Goal: Task Accomplishment & Management: Use online tool/utility

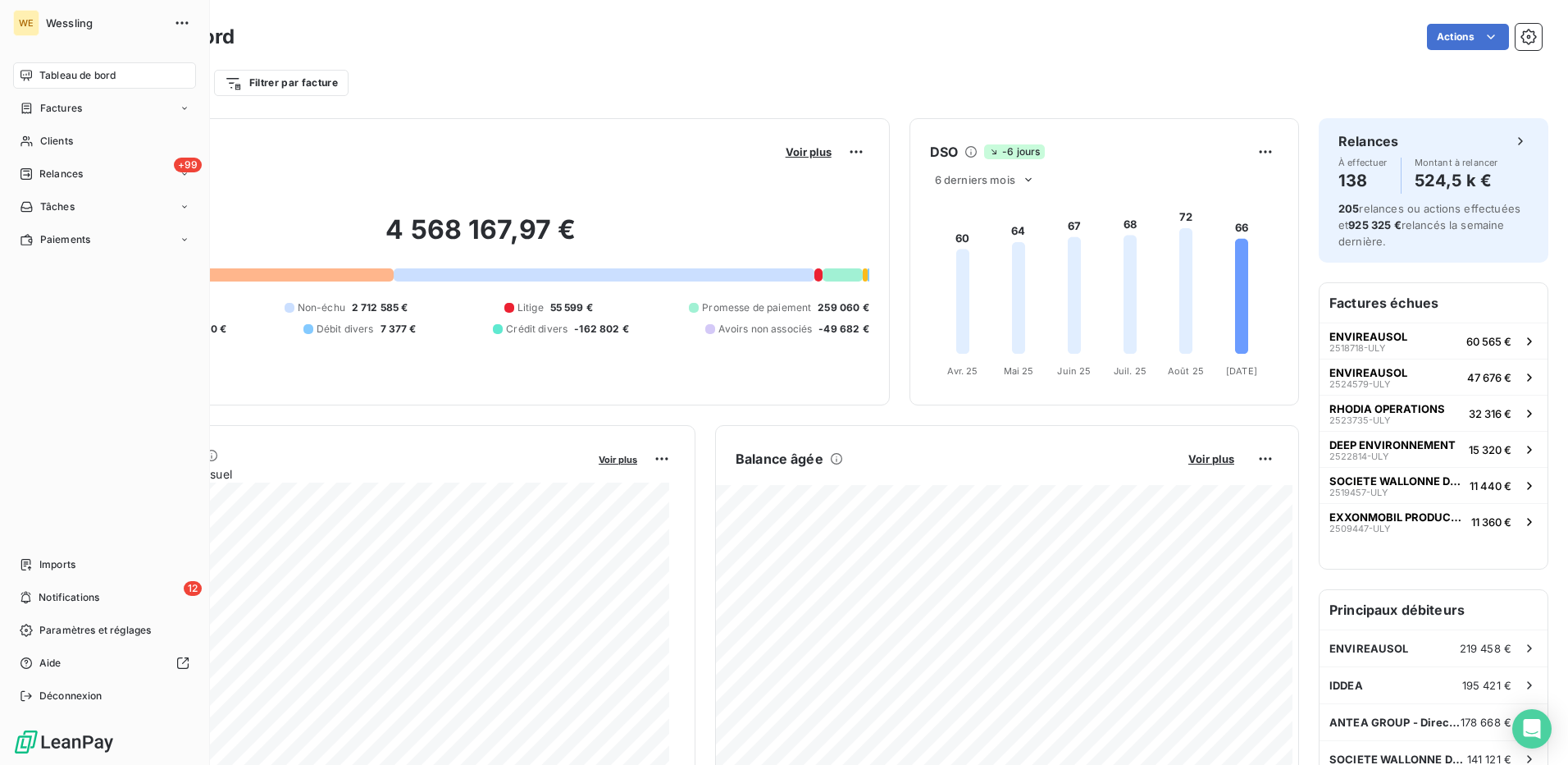
click at [68, 69] on span "Tableau de bord" at bounding box center [78, 75] width 76 height 14
click at [60, 145] on span "Clients" at bounding box center [57, 141] width 32 height 14
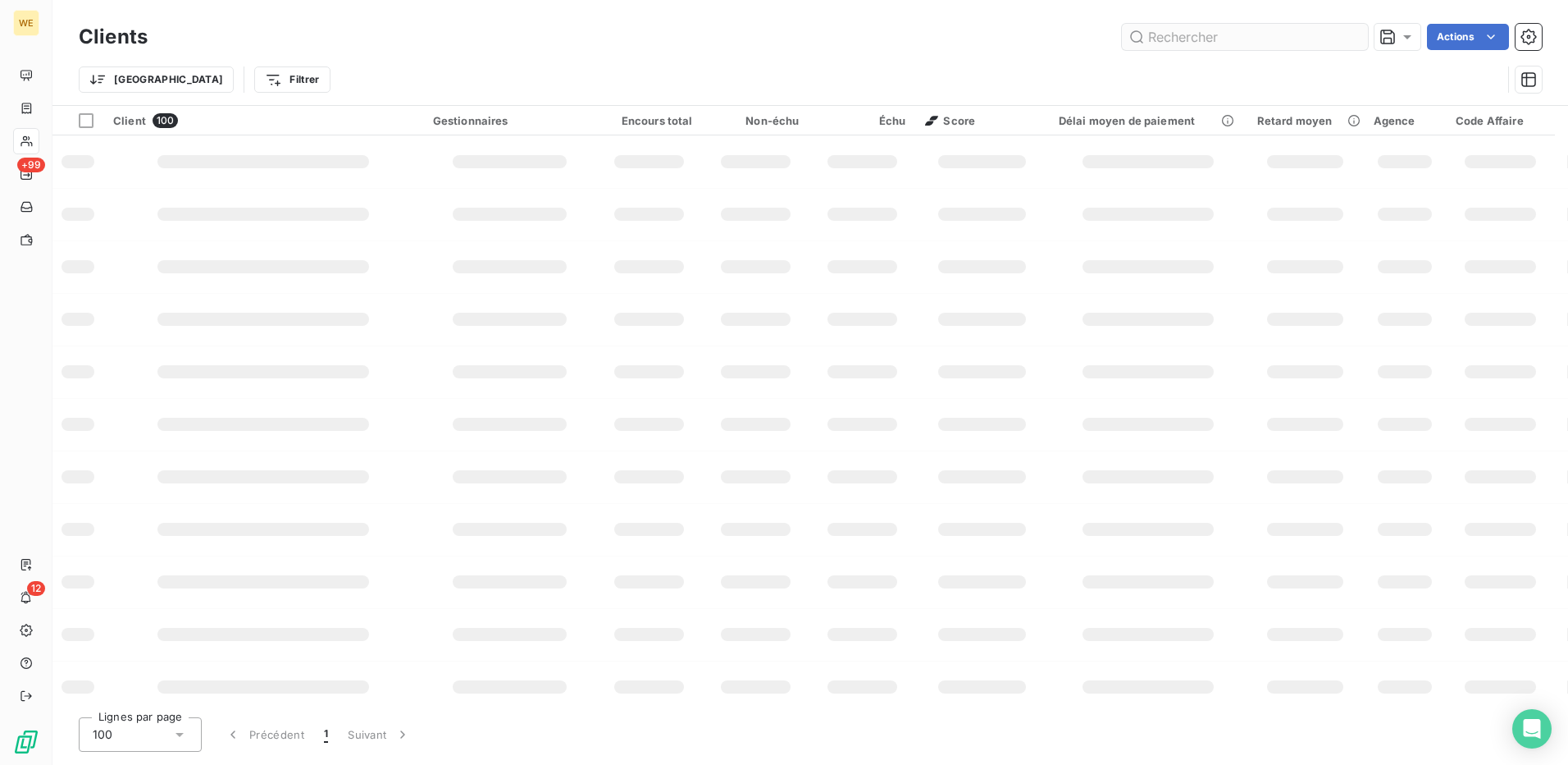
click at [1155, 37] on input "text" at bounding box center [1245, 36] width 246 height 26
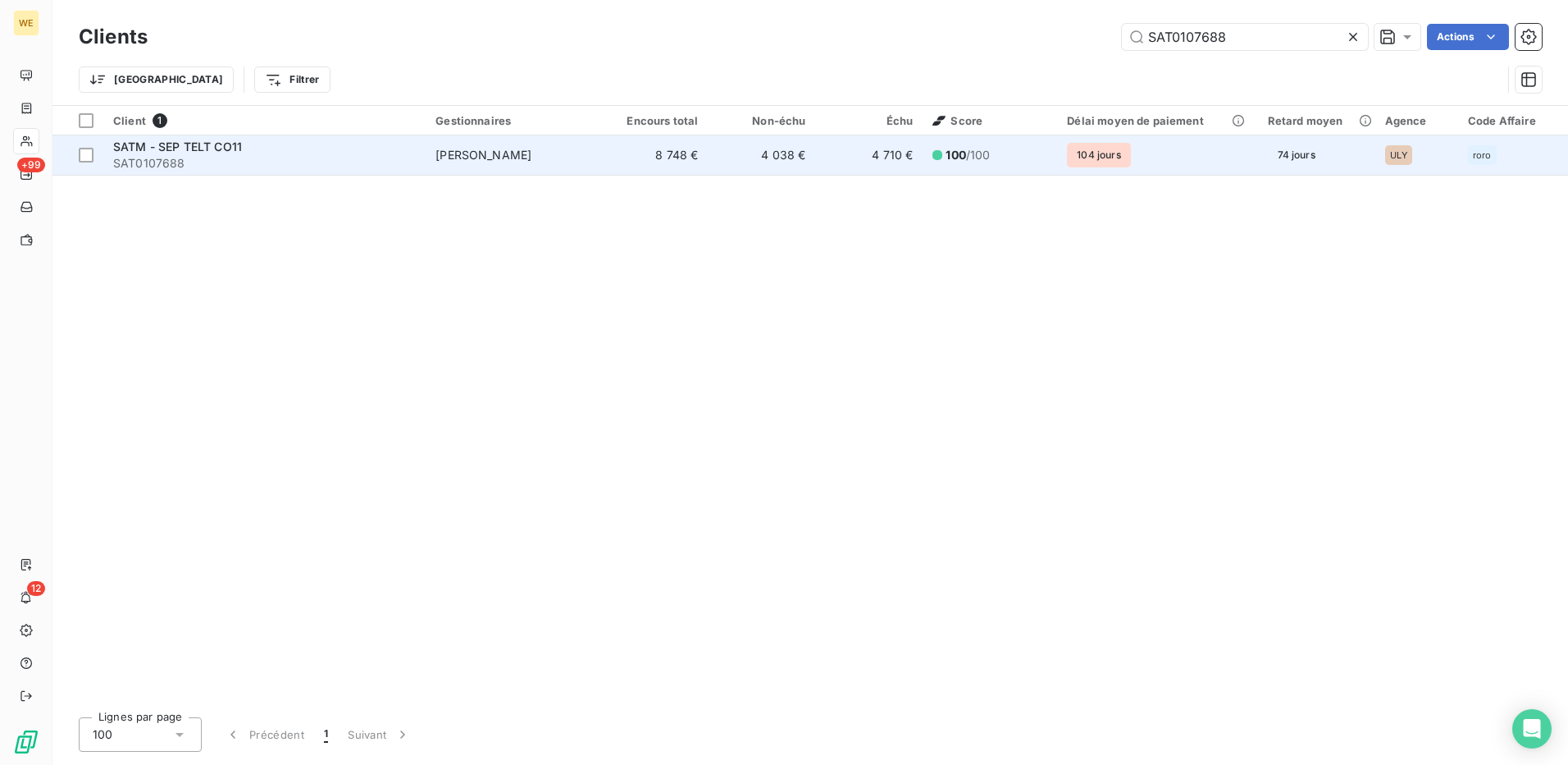
type input "SAT0107688"
click at [183, 139] on span "SATM - SEP TELT CO11" at bounding box center [177, 145] width 129 height 14
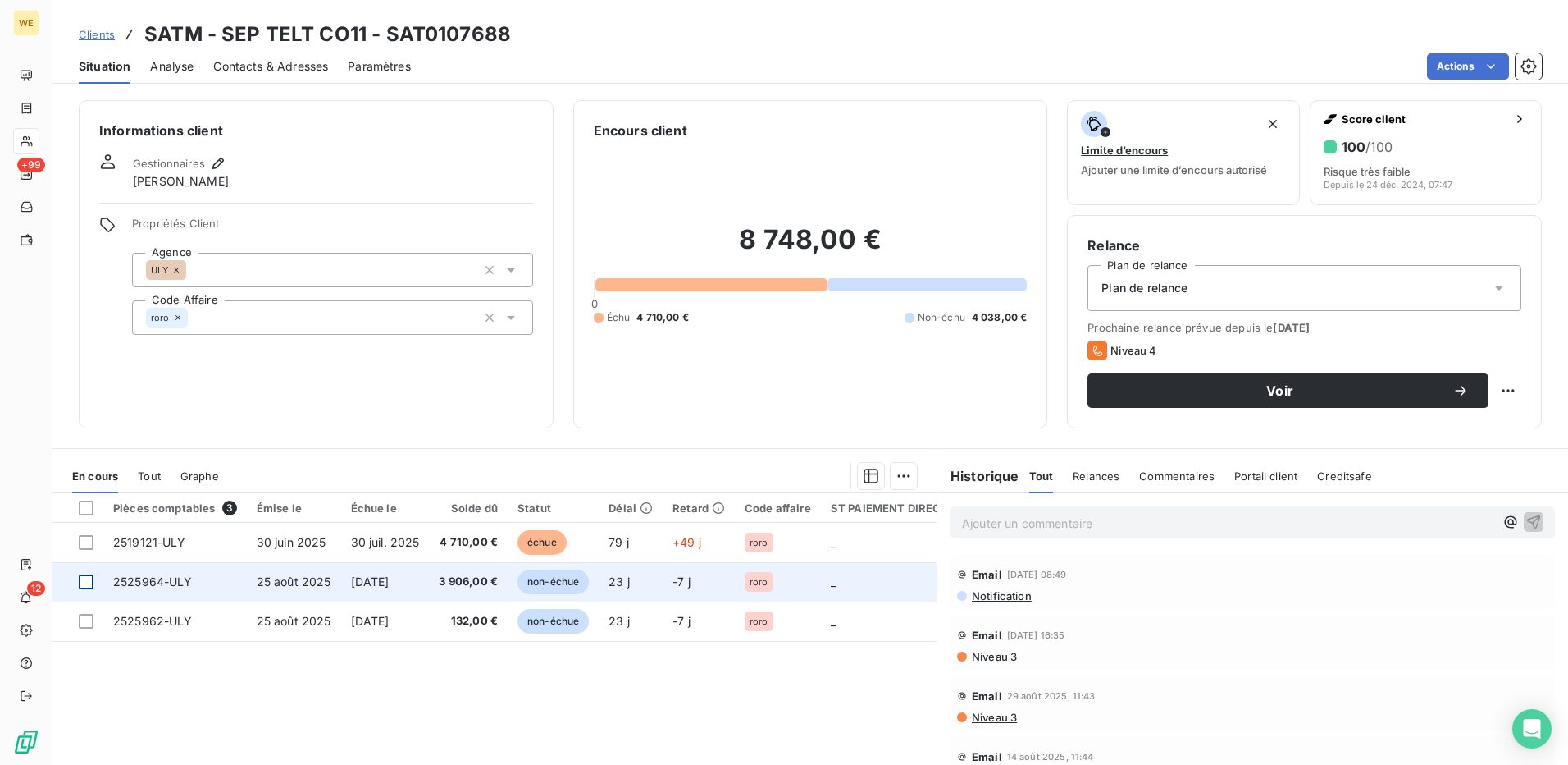
drag, startPoint x: 83, startPoint y: 583, endPoint x: 108, endPoint y: 593, distance: 26.9
click at [85, 583] on div at bounding box center [86, 582] width 14 height 14
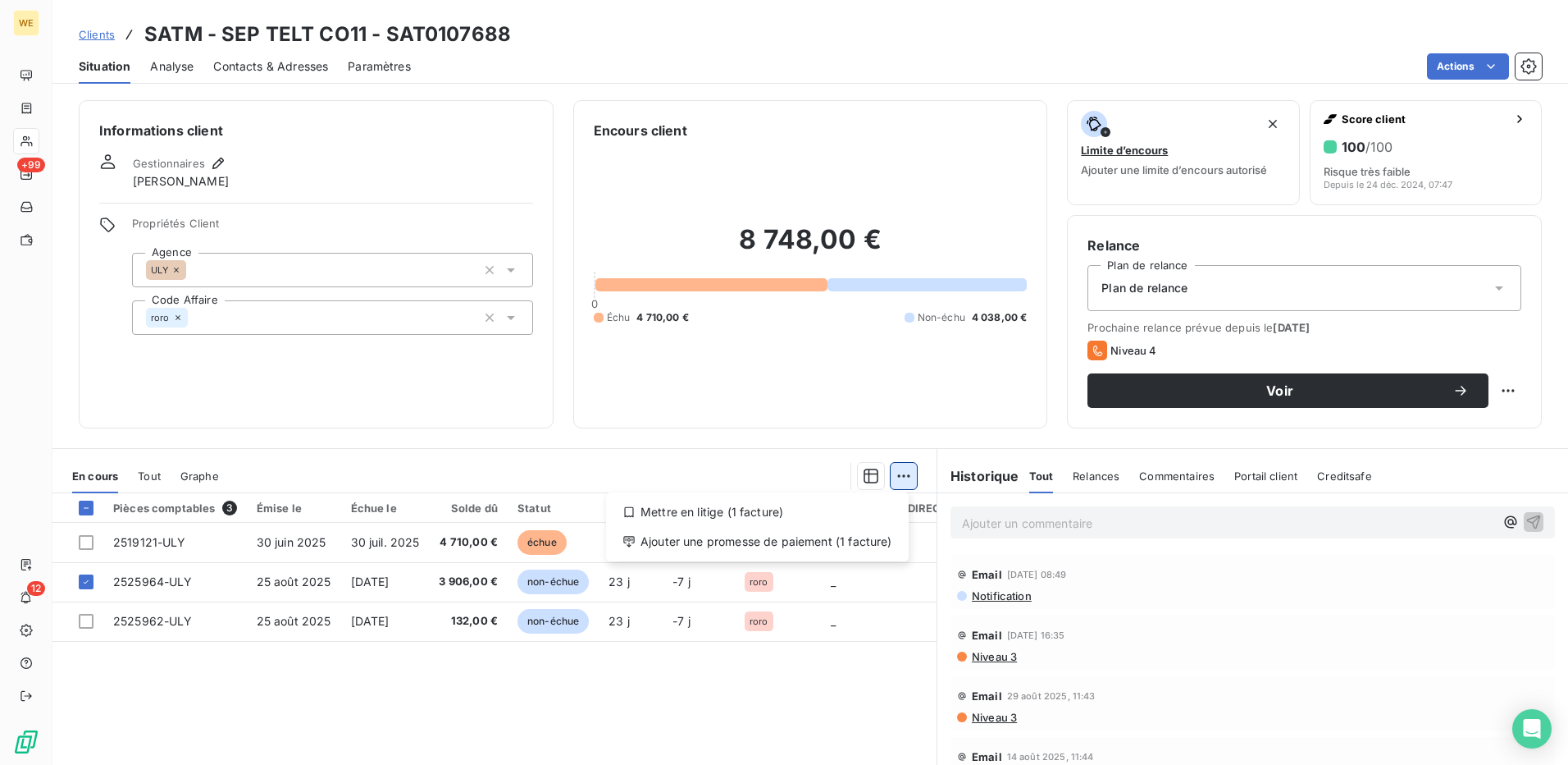
click at [905, 471] on html "WE +99 12 Clients SATM - SEP TELT CO11 - SAT0107688 Situation Analyse Contacts …" at bounding box center [784, 382] width 1568 height 765
click at [765, 548] on div "Ajouter une promesse de paiement (1 facture)" at bounding box center [757, 541] width 290 height 26
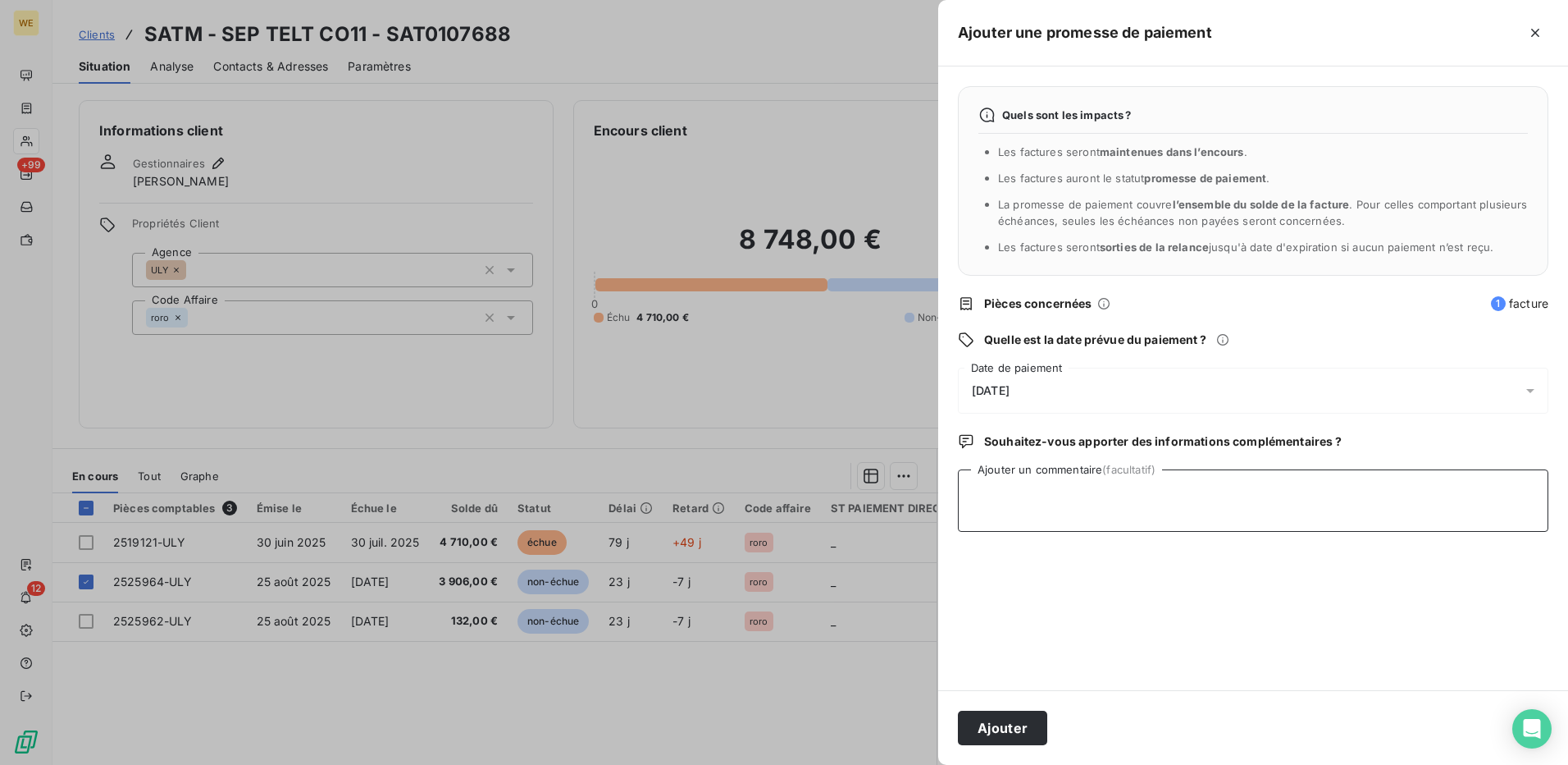
click at [1039, 501] on textarea "Ajouter un commentaire (facultatif)" at bounding box center [1253, 500] width 590 height 62
type textarea "10/10/25"
click at [1121, 387] on div "18/09/2025" at bounding box center [1253, 390] width 590 height 46
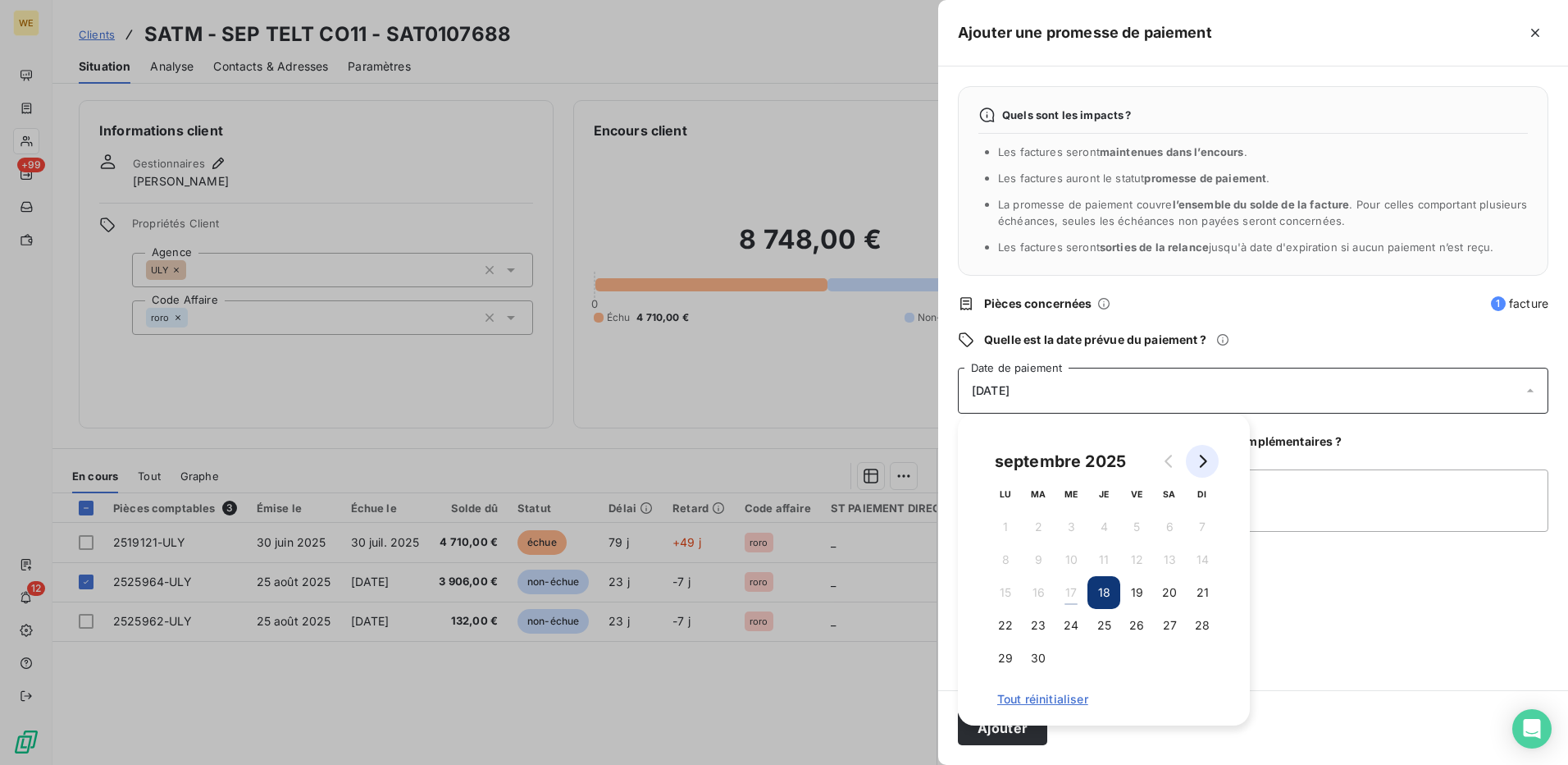
click at [1205, 462] on icon "Go to next month" at bounding box center [1203, 461] width 7 height 14
click at [1132, 592] on button "17" at bounding box center [1137, 592] width 32 height 33
drag, startPoint x: 1334, startPoint y: 512, endPoint x: 1259, endPoint y: 559, distance: 88.5
click at [1334, 513] on textarea "10/10/25" at bounding box center [1253, 500] width 590 height 62
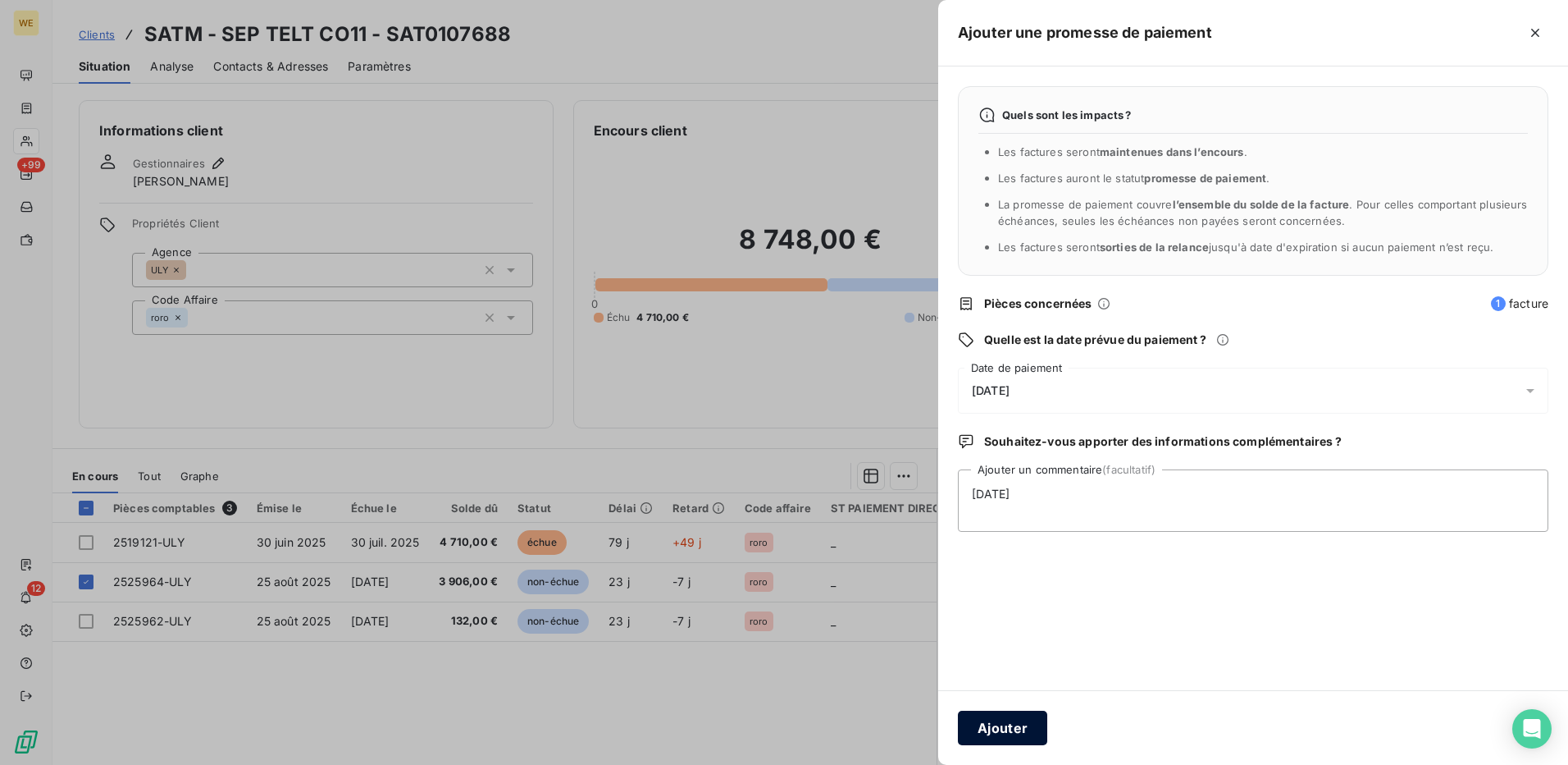
click at [1019, 732] on button "Ajouter" at bounding box center [1002, 728] width 89 height 34
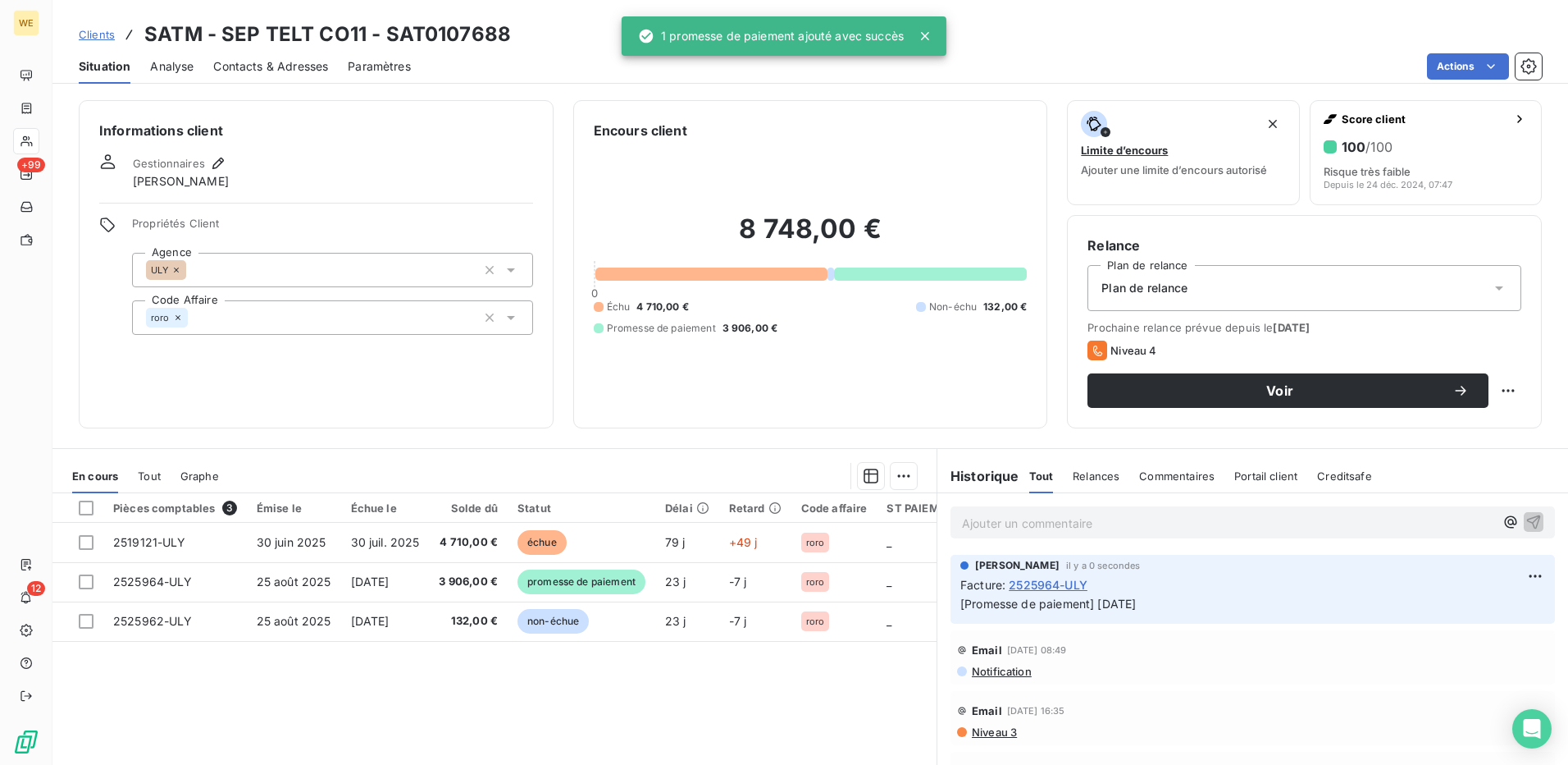
click at [434, 400] on div "Informations client Gestionnaires Robin RODRIGUEZ Propriétés Client Agence ULY …" at bounding box center [316, 264] width 475 height 328
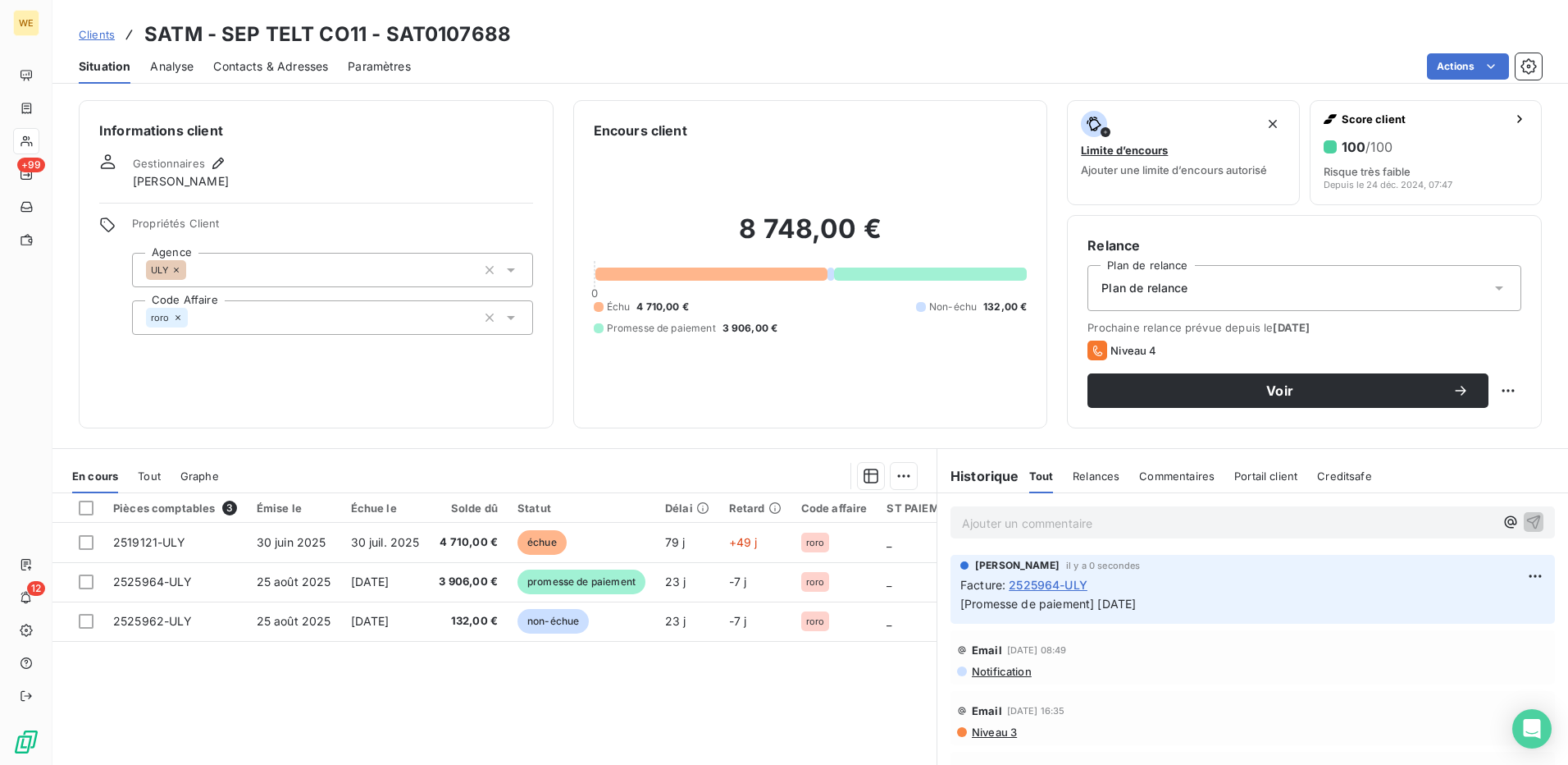
drag, startPoint x: 343, startPoint y: 124, endPoint x: 339, endPoint y: 115, distance: 9.8
click at [343, 121] on h6 "Informations client" at bounding box center [316, 131] width 434 height 20
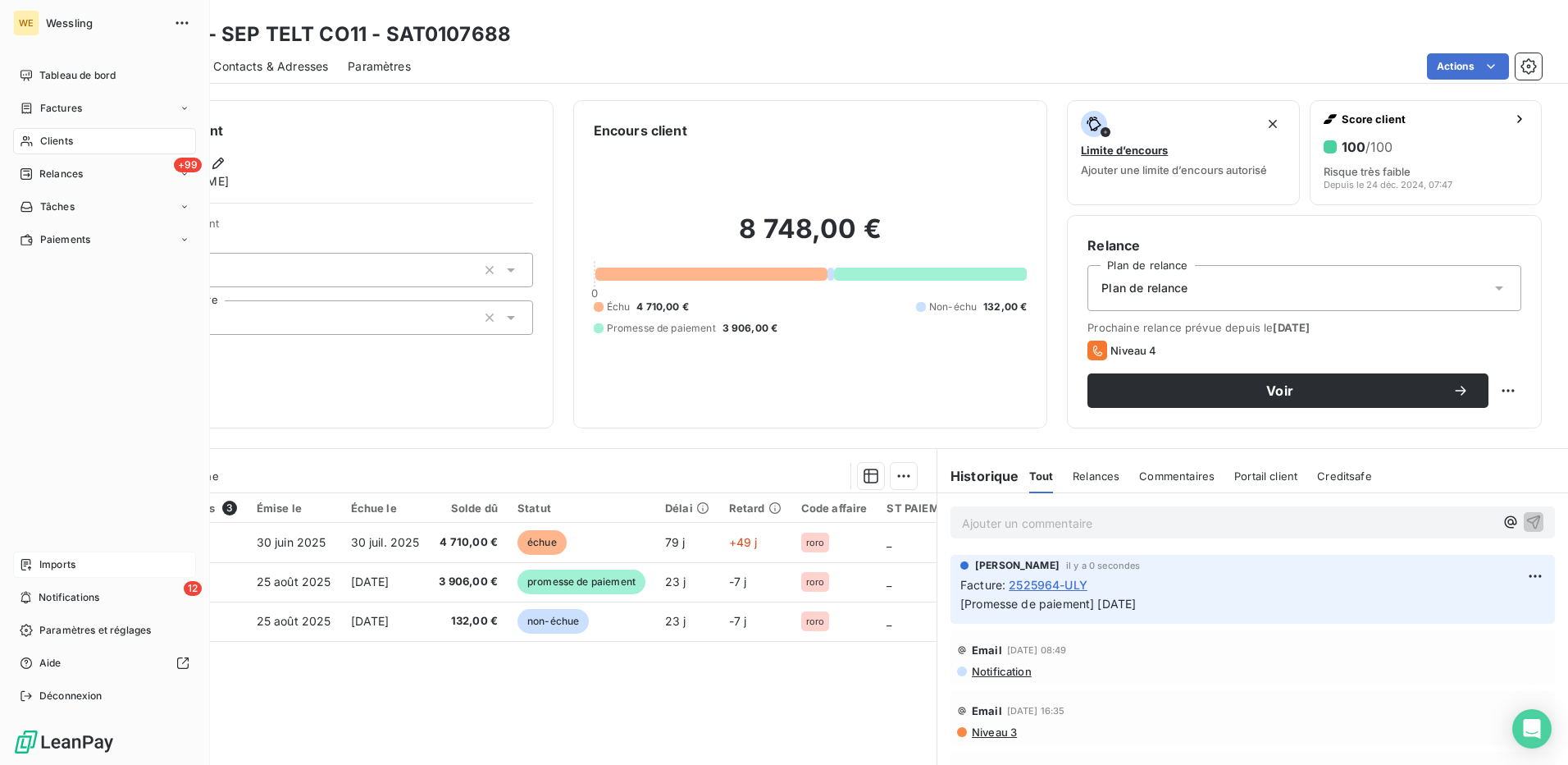
click at [51, 569] on span "Imports" at bounding box center [58, 564] width 36 height 14
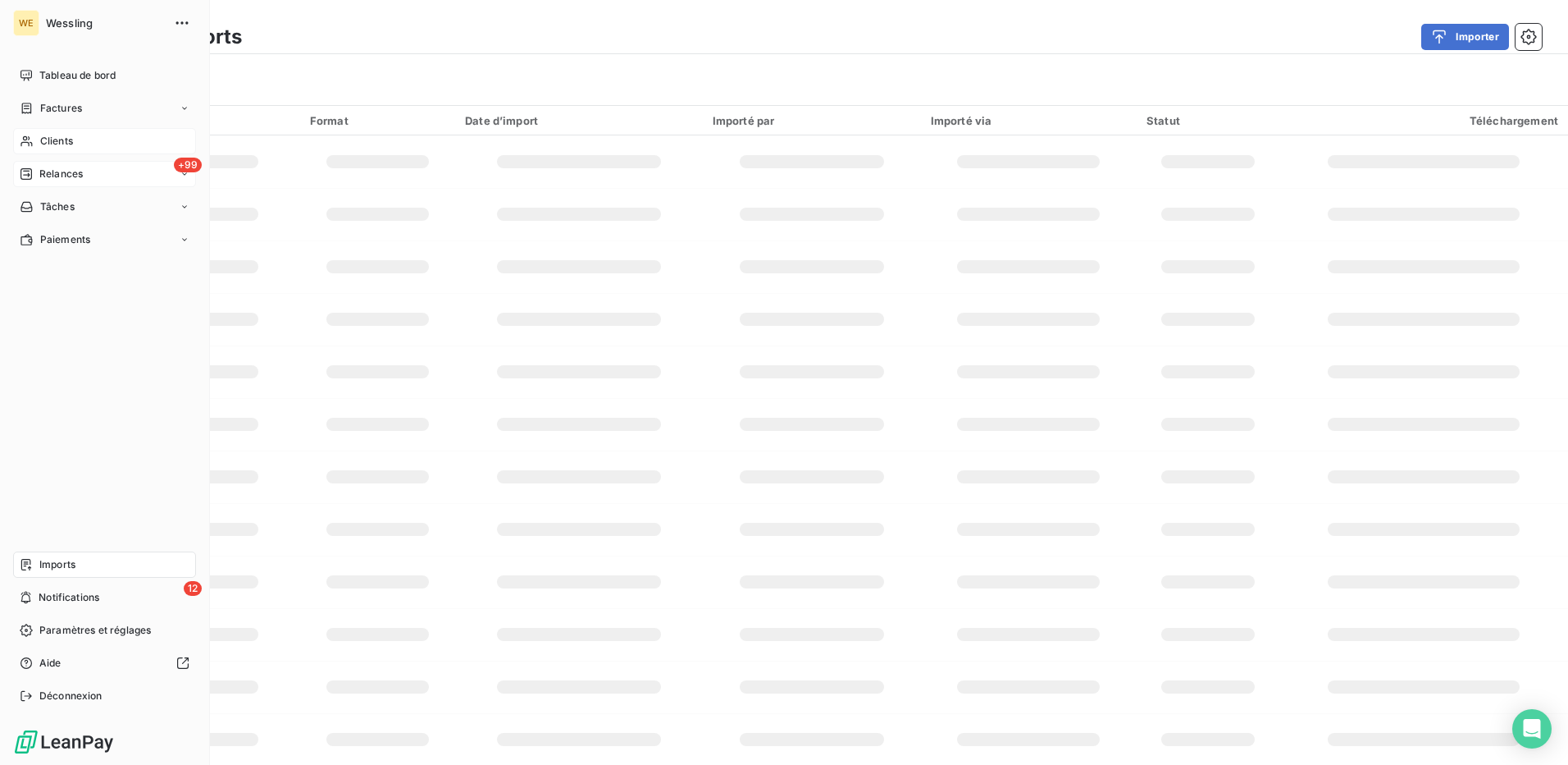
click at [67, 166] on span "Relances" at bounding box center [61, 173] width 43 height 14
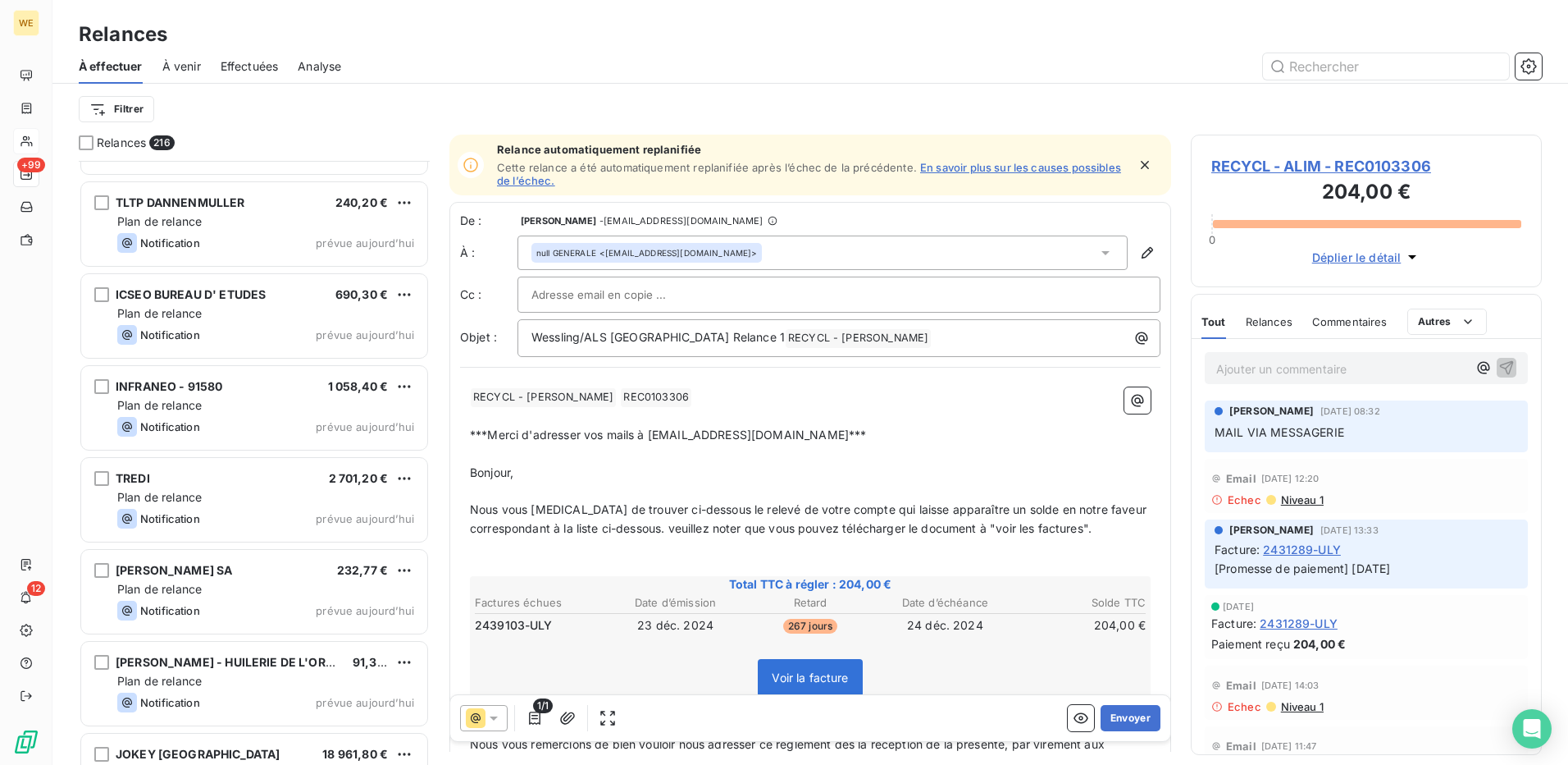
scroll to position [13538, 0]
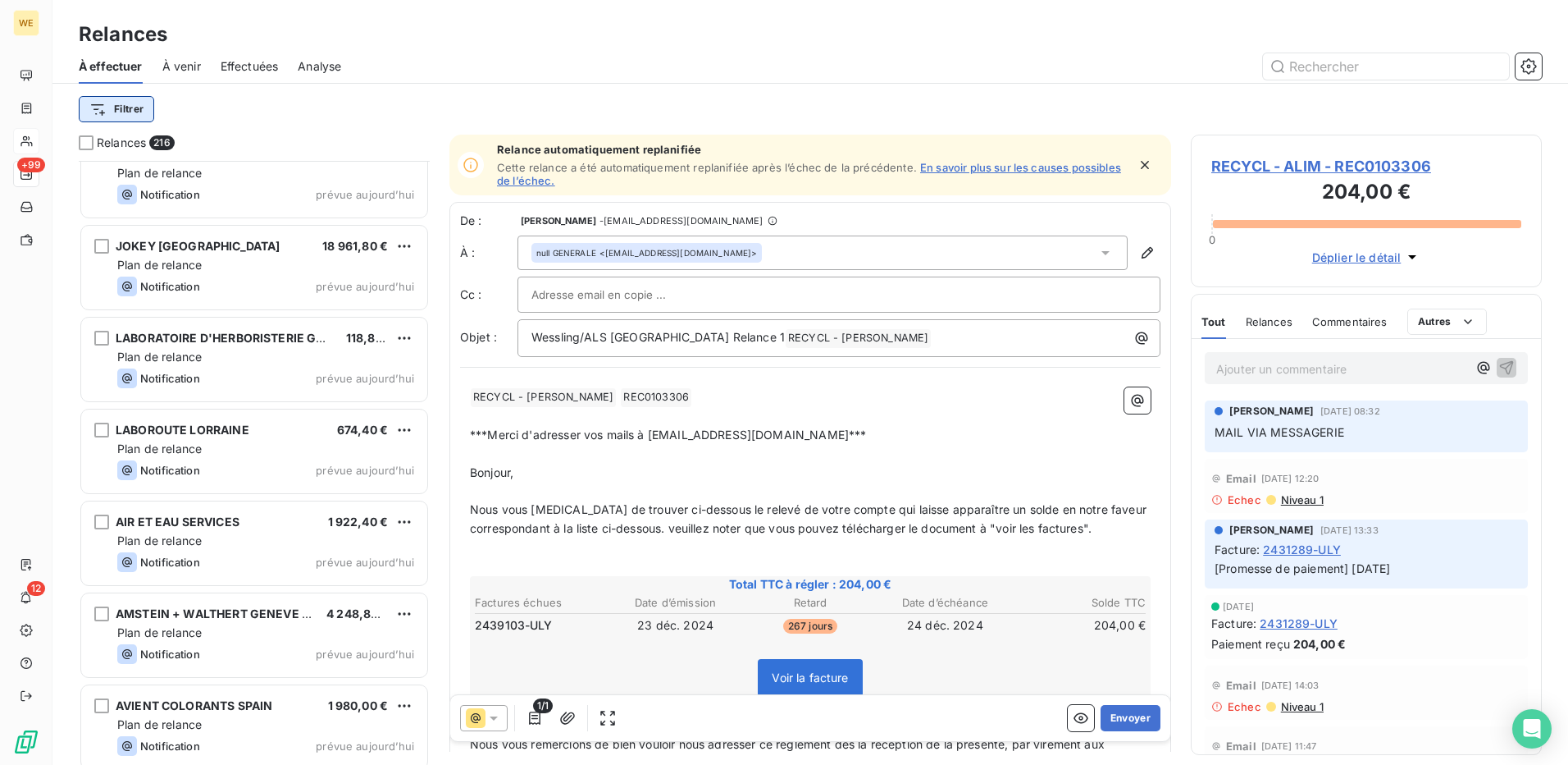
click at [132, 110] on html "WE +99 12 Relances À effectuer À venir Effectuées Analyse Filtrer Relances 216 …" at bounding box center [784, 382] width 1568 height 765
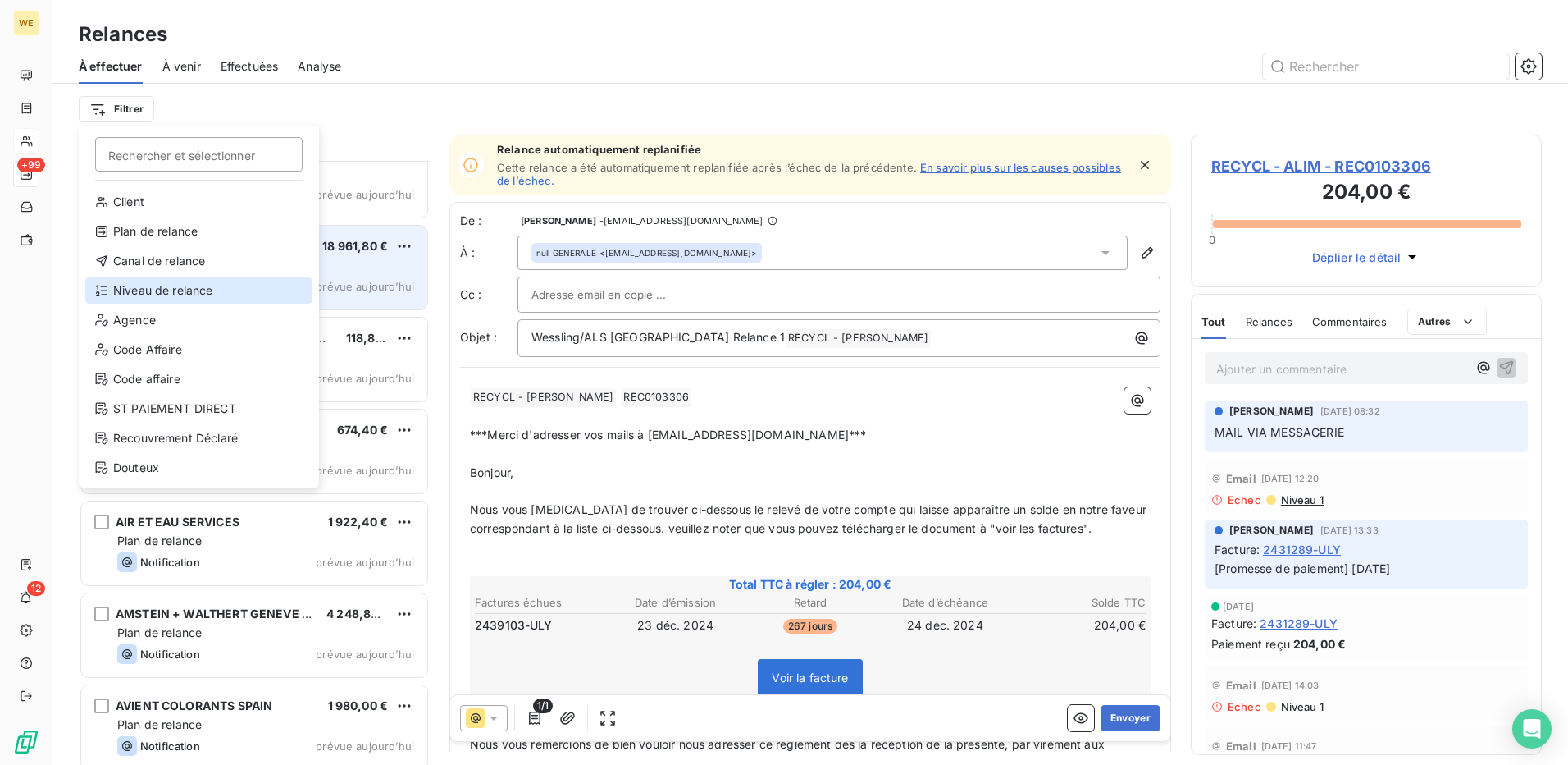
drag, startPoint x: 164, startPoint y: 290, endPoint x: 189, endPoint y: 301, distance: 27.3
click at [165, 290] on div "Niveau de relance" at bounding box center [199, 290] width 227 height 26
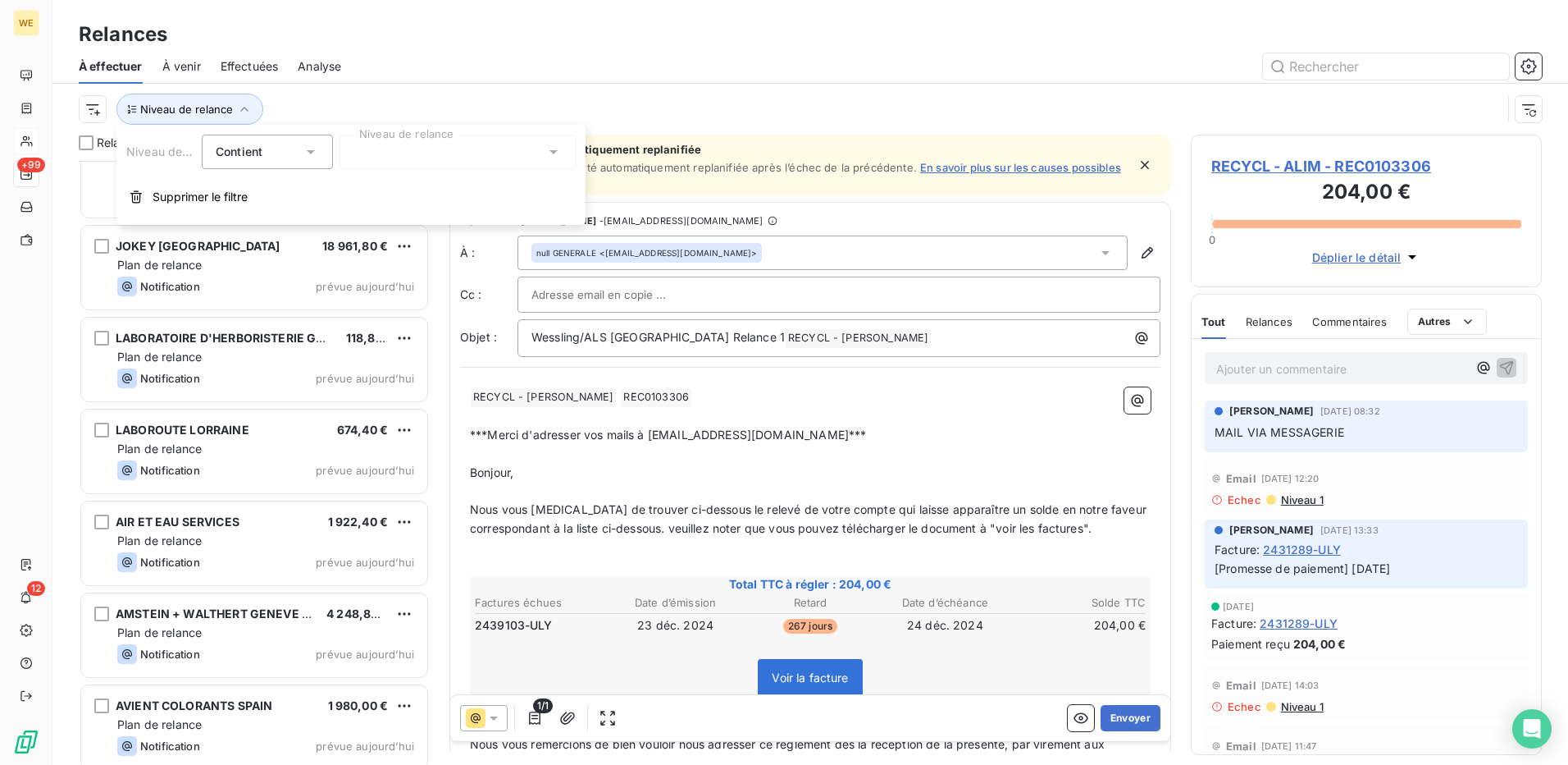
click at [408, 152] on div at bounding box center [458, 152] width 237 height 34
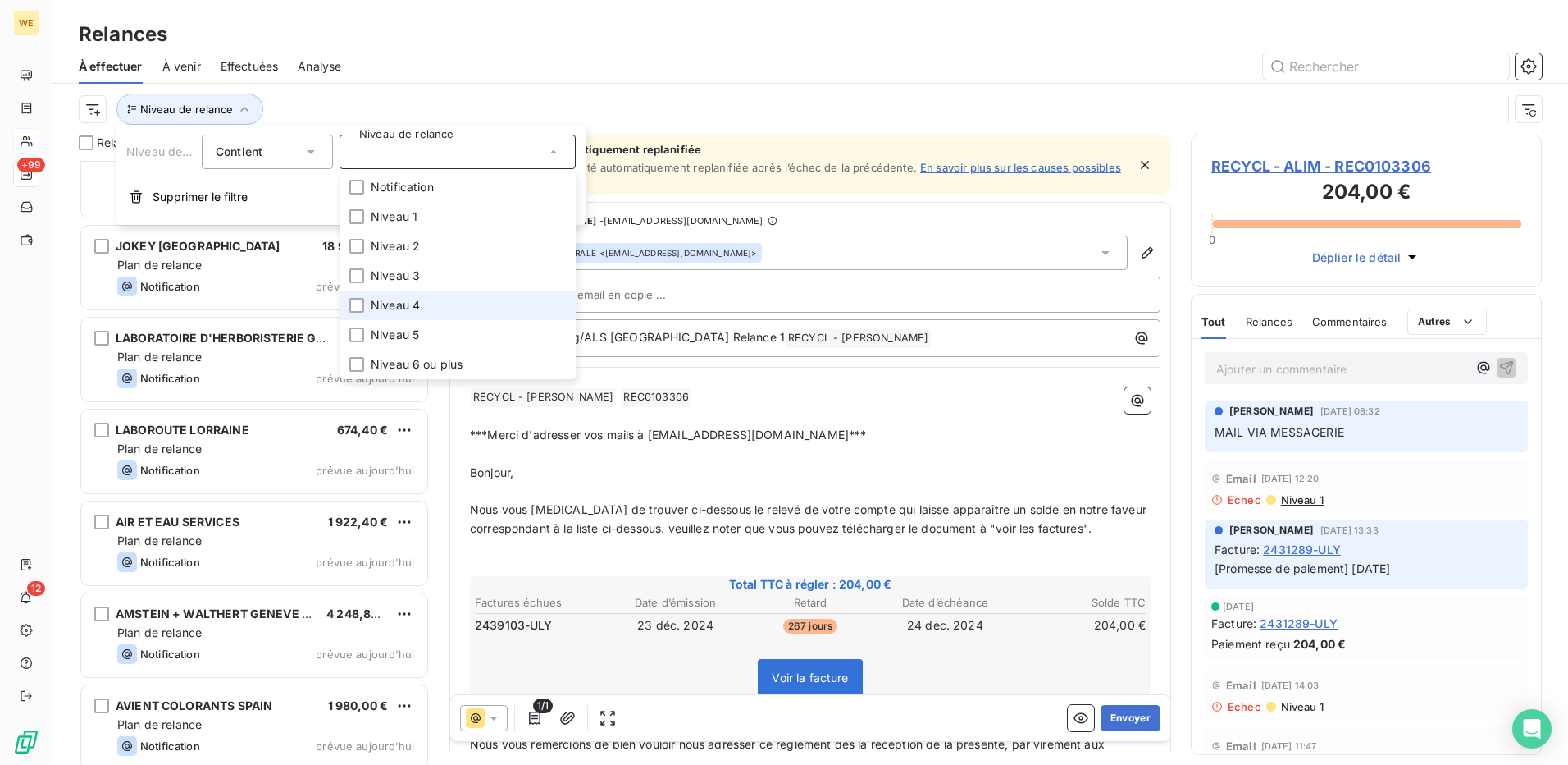
click at [382, 302] on span "Niveau 4" at bounding box center [395, 305] width 50 height 16
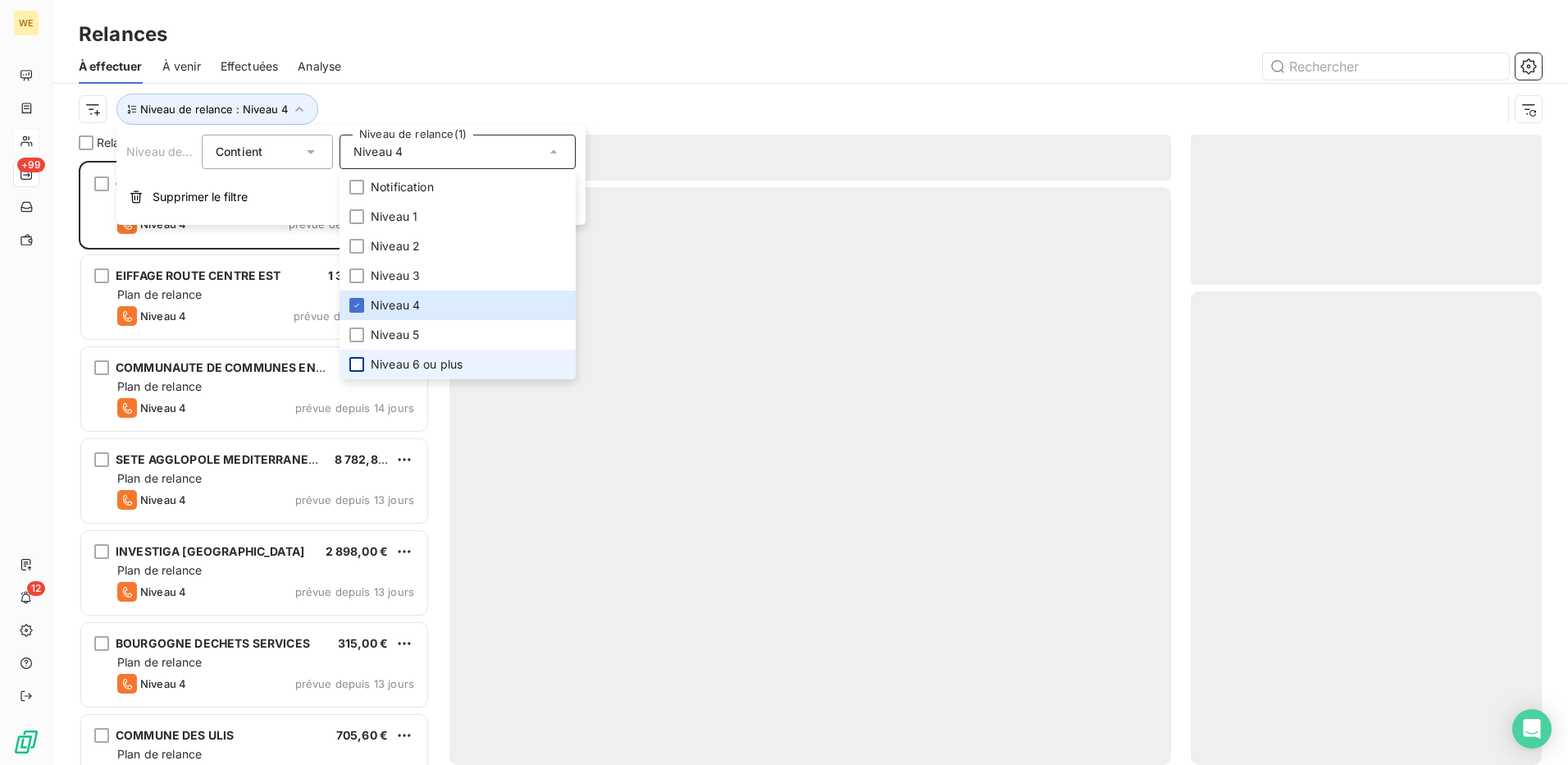
scroll to position [592, 339]
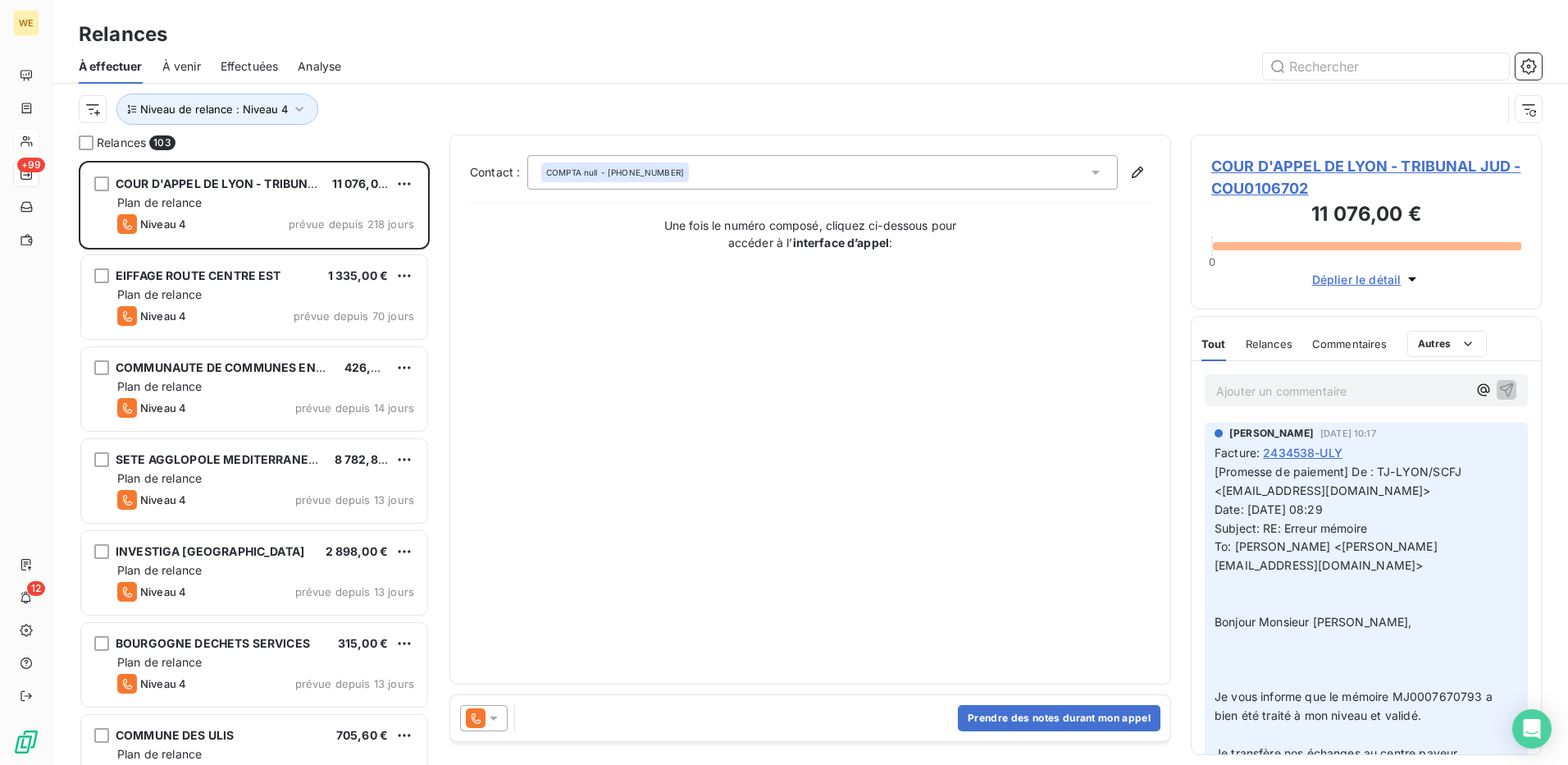
click at [459, 50] on div "À effectuer À venir Effectuées Analyse" at bounding box center [810, 67] width 1516 height 34
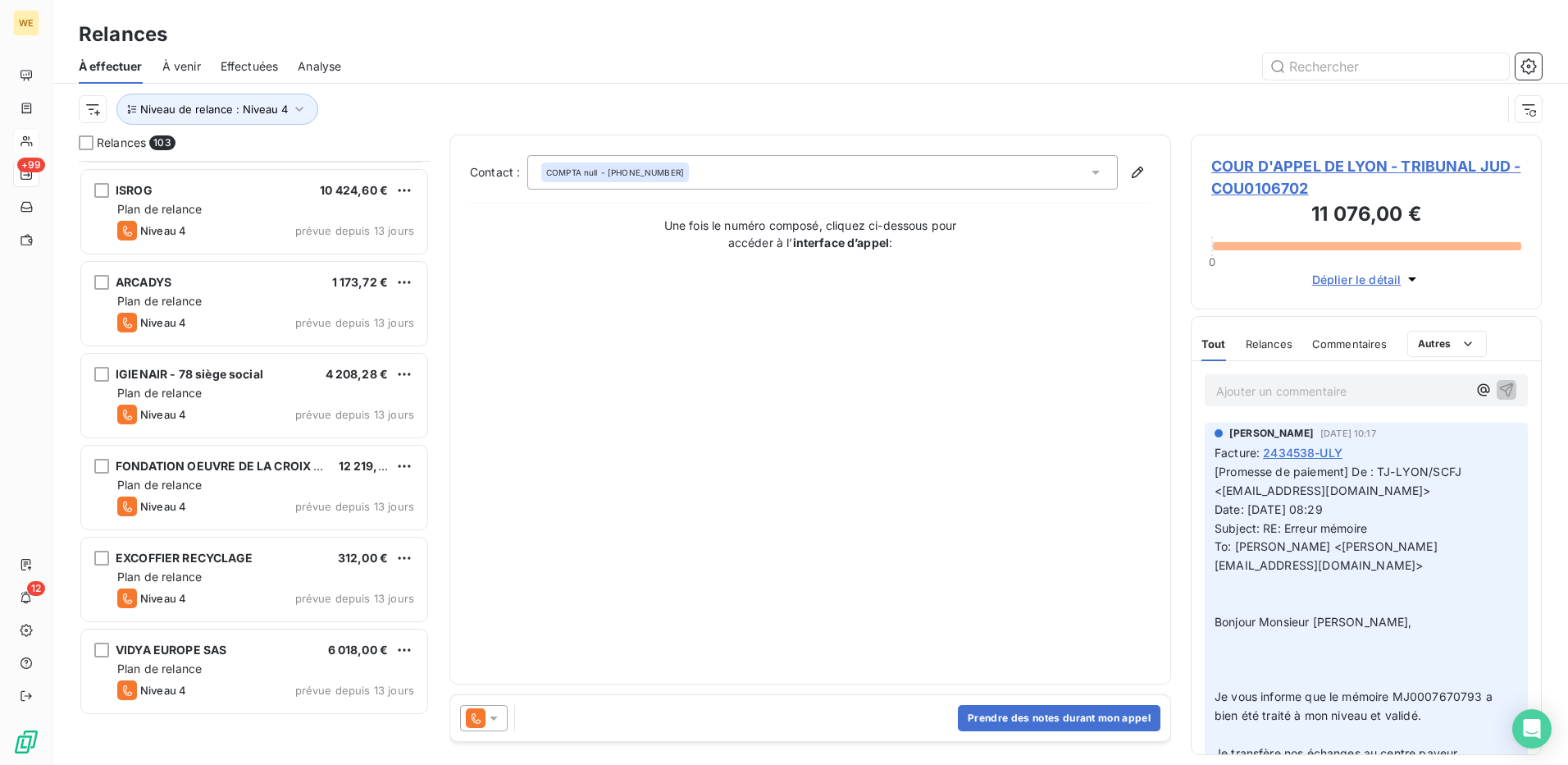
scroll to position [2544, 0]
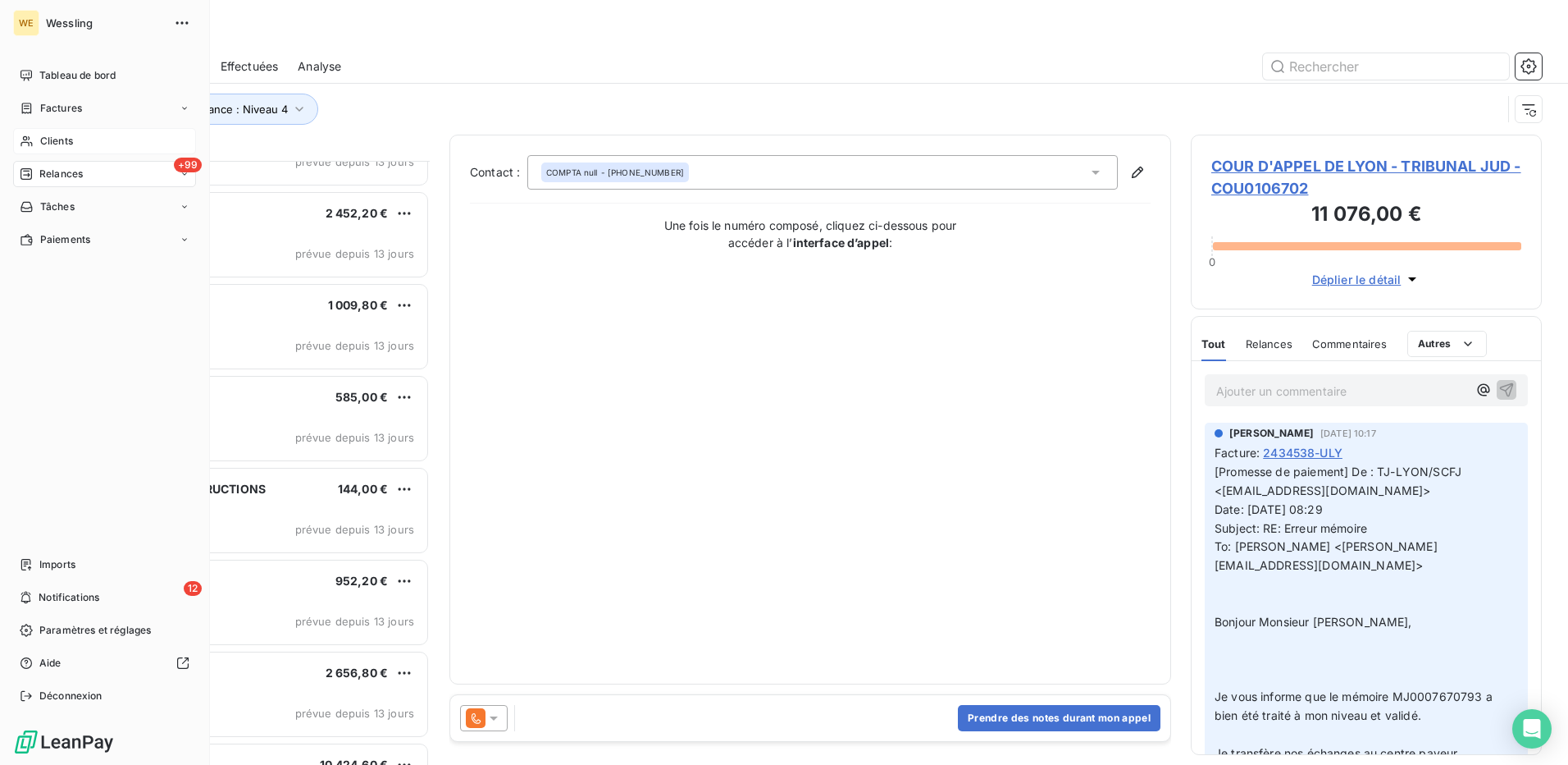
click at [46, 138] on span "Clients" at bounding box center [57, 141] width 32 height 14
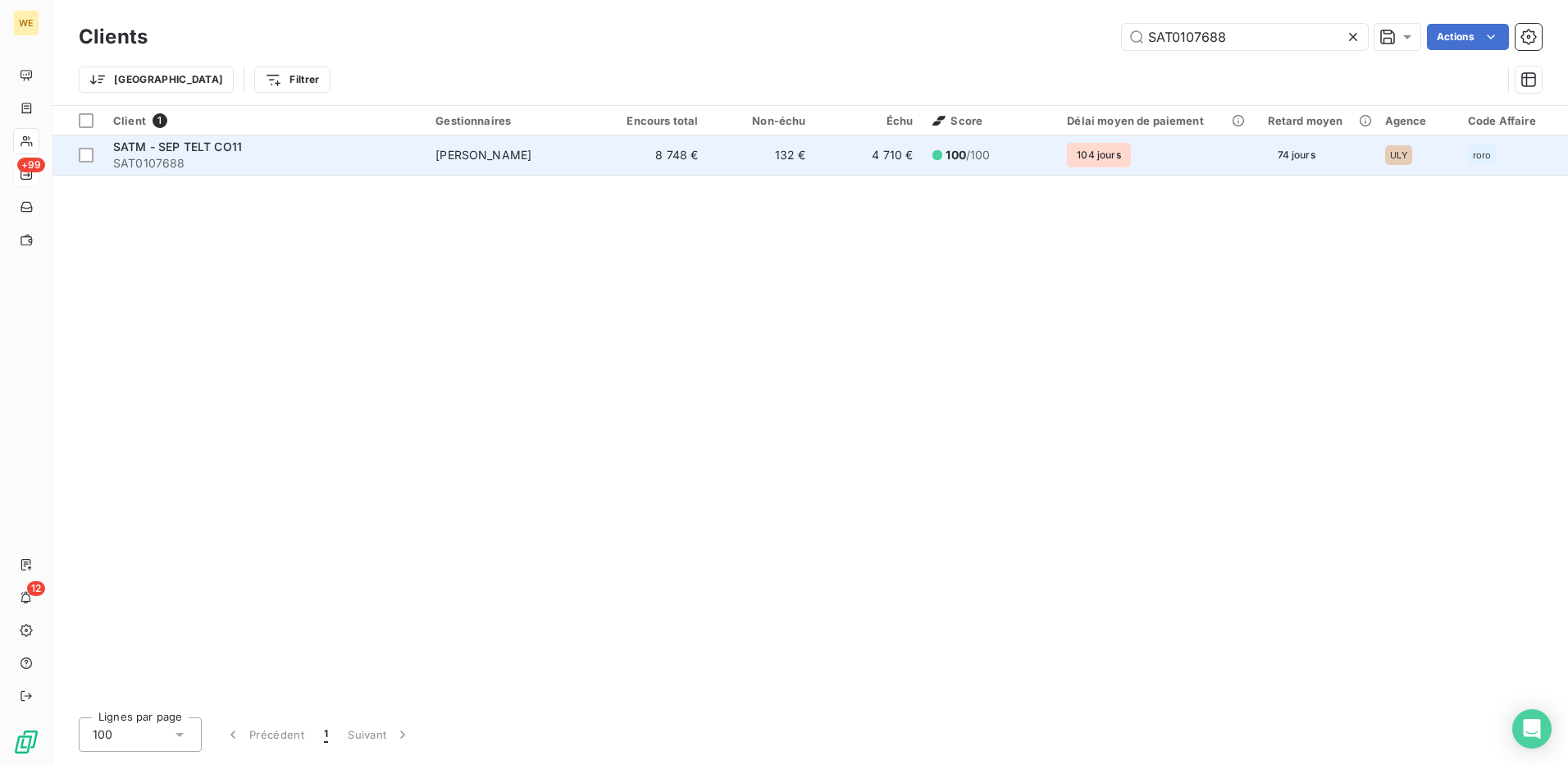
click at [257, 149] on div "SATM - SEP TELT CO11" at bounding box center [264, 147] width 302 height 16
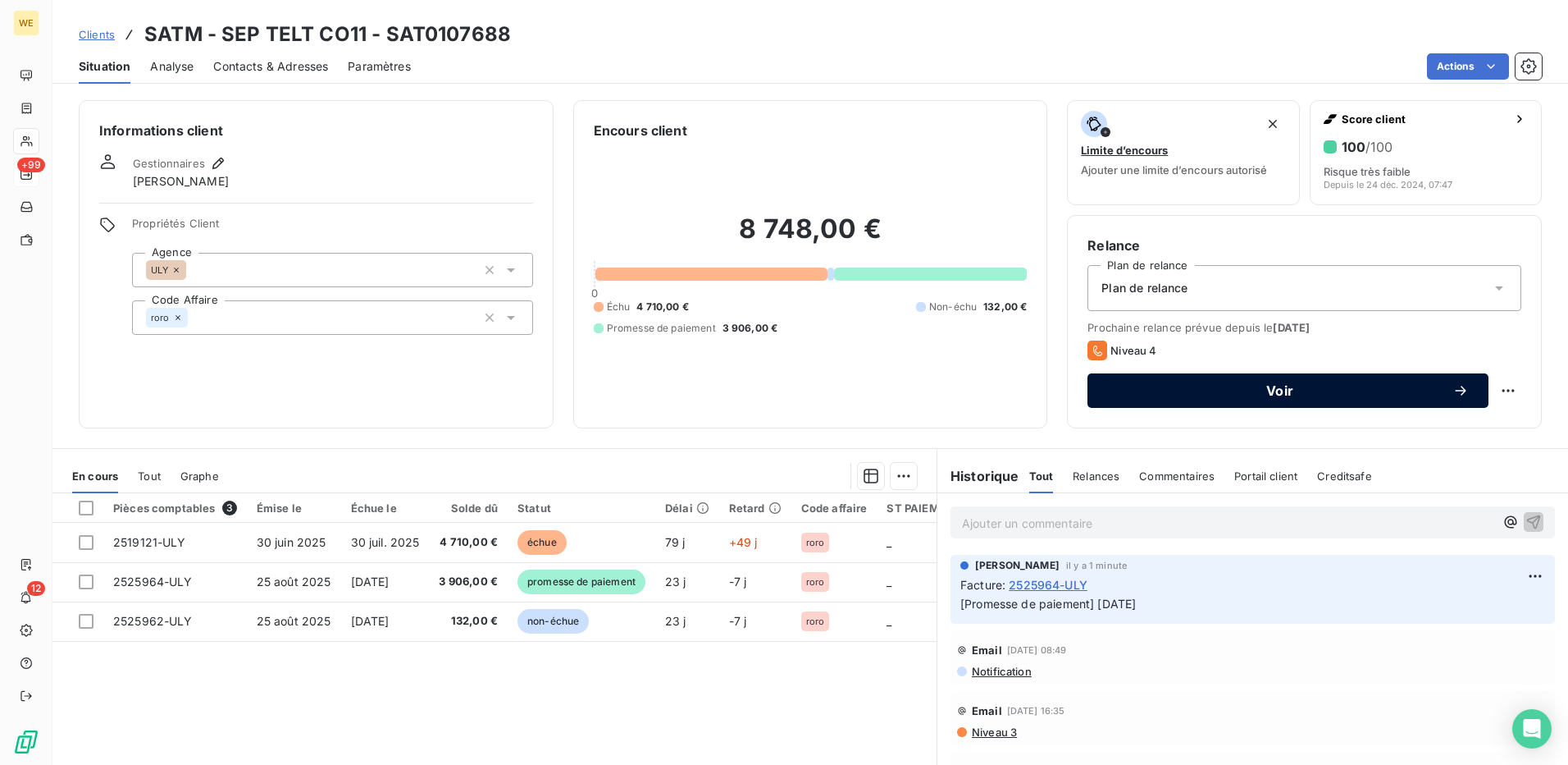
click at [1140, 388] on span "Voir" at bounding box center [1279, 390] width 345 height 14
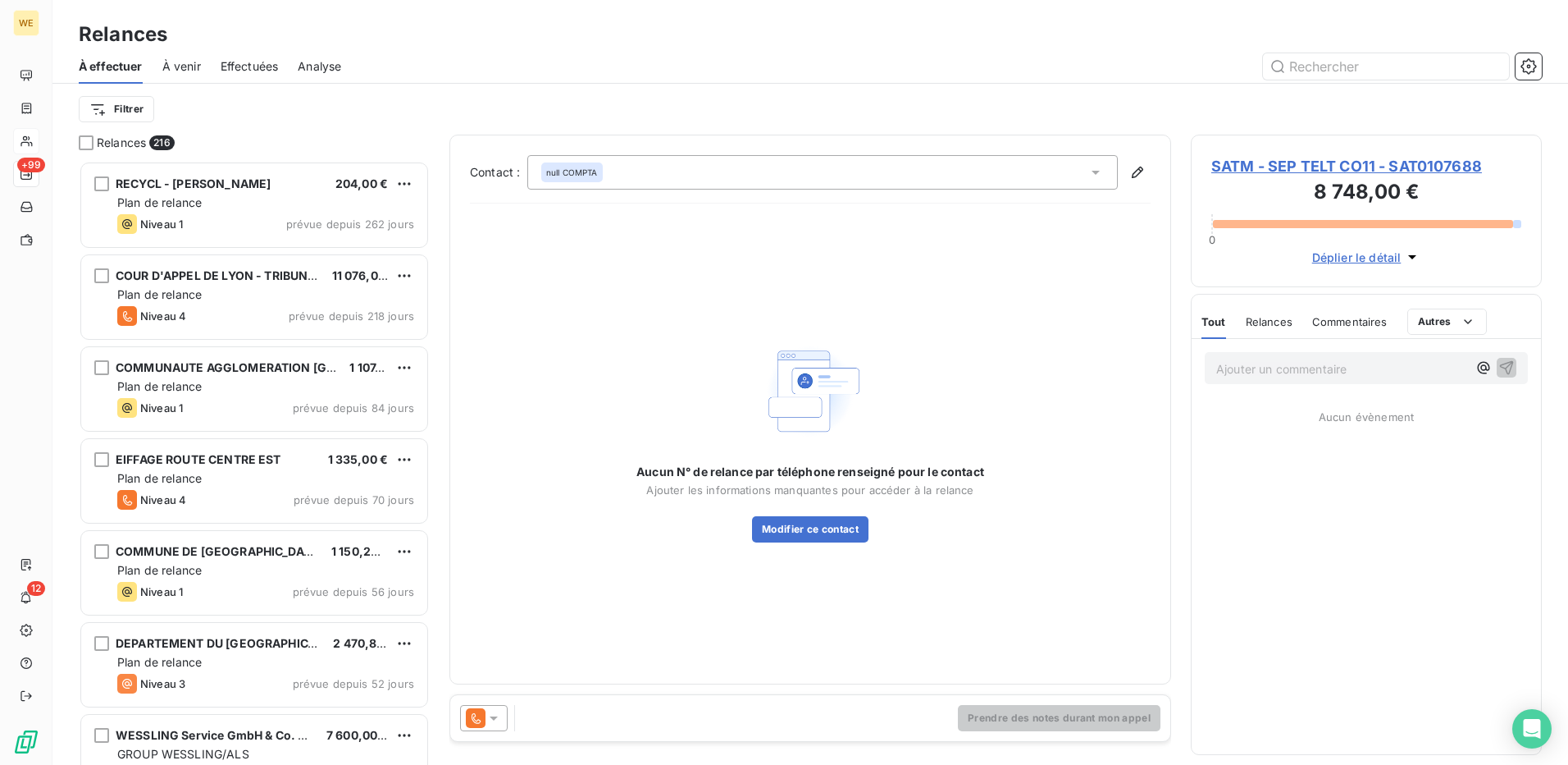
scroll to position [592, 339]
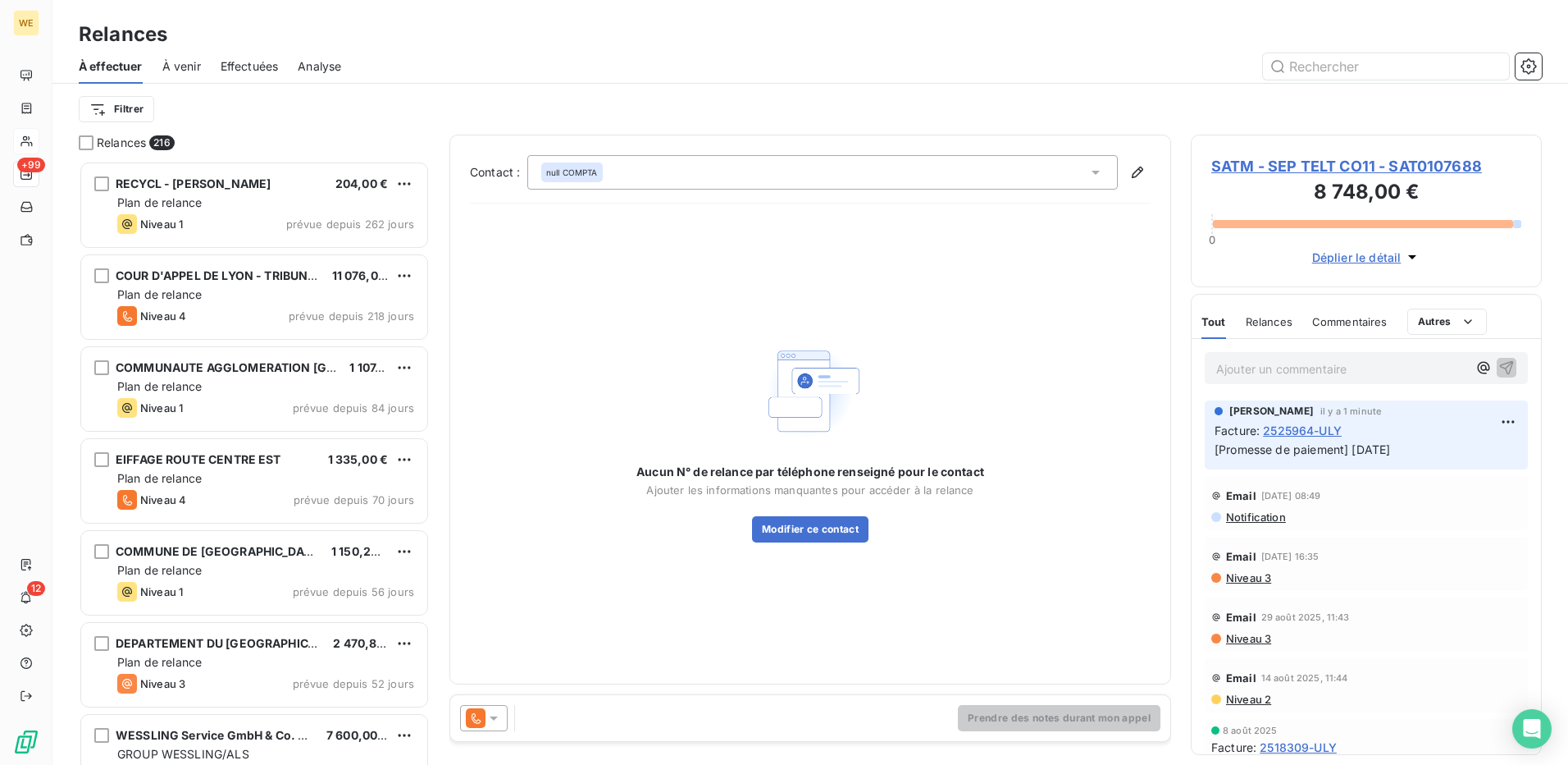
drag, startPoint x: 501, startPoint y: 718, endPoint x: 509, endPoint y: 721, distance: 8.5
click at [502, 718] on div at bounding box center [484, 717] width 48 height 26
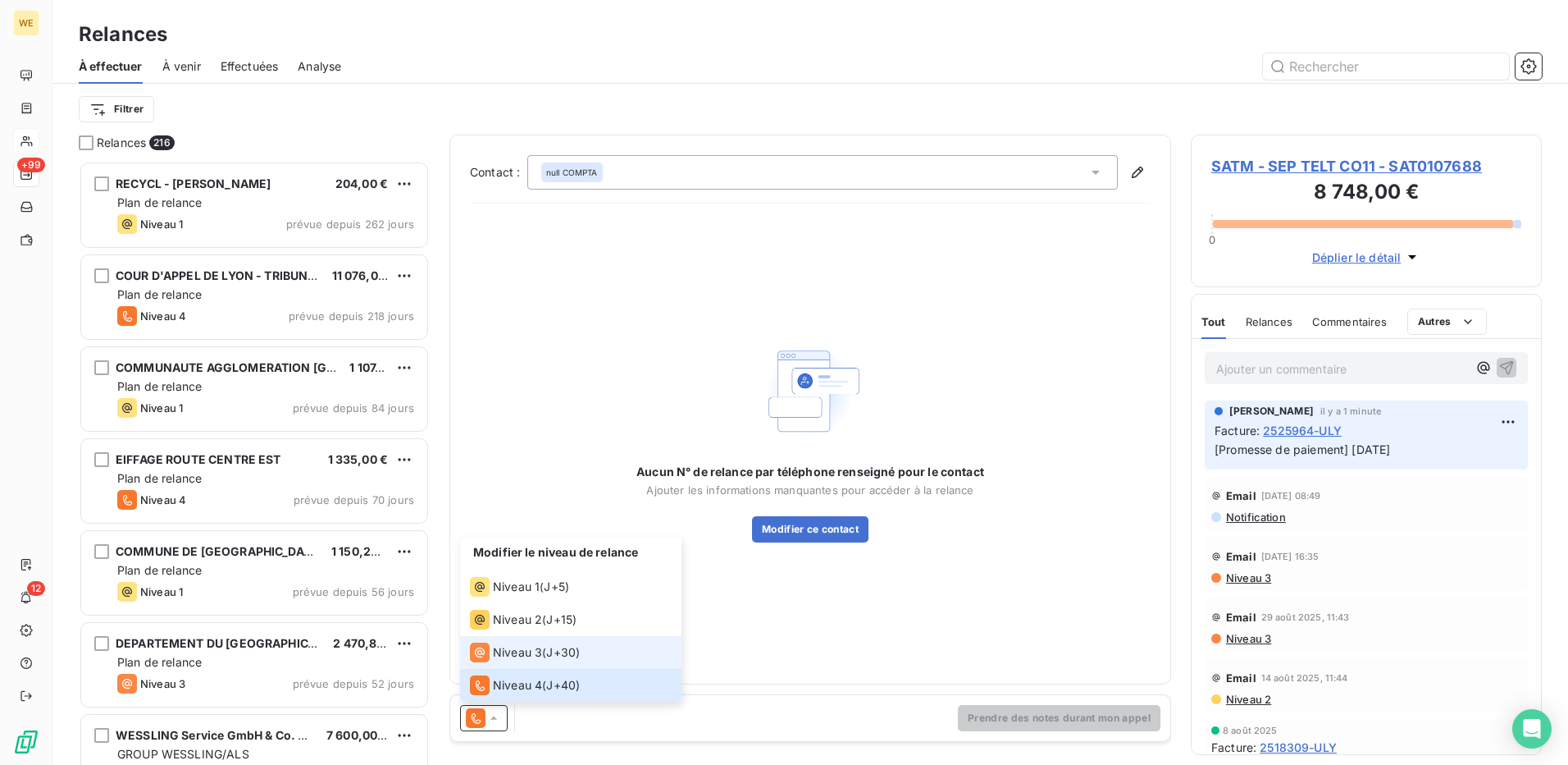
click at [528, 654] on span "Niveau 3" at bounding box center [517, 652] width 50 height 16
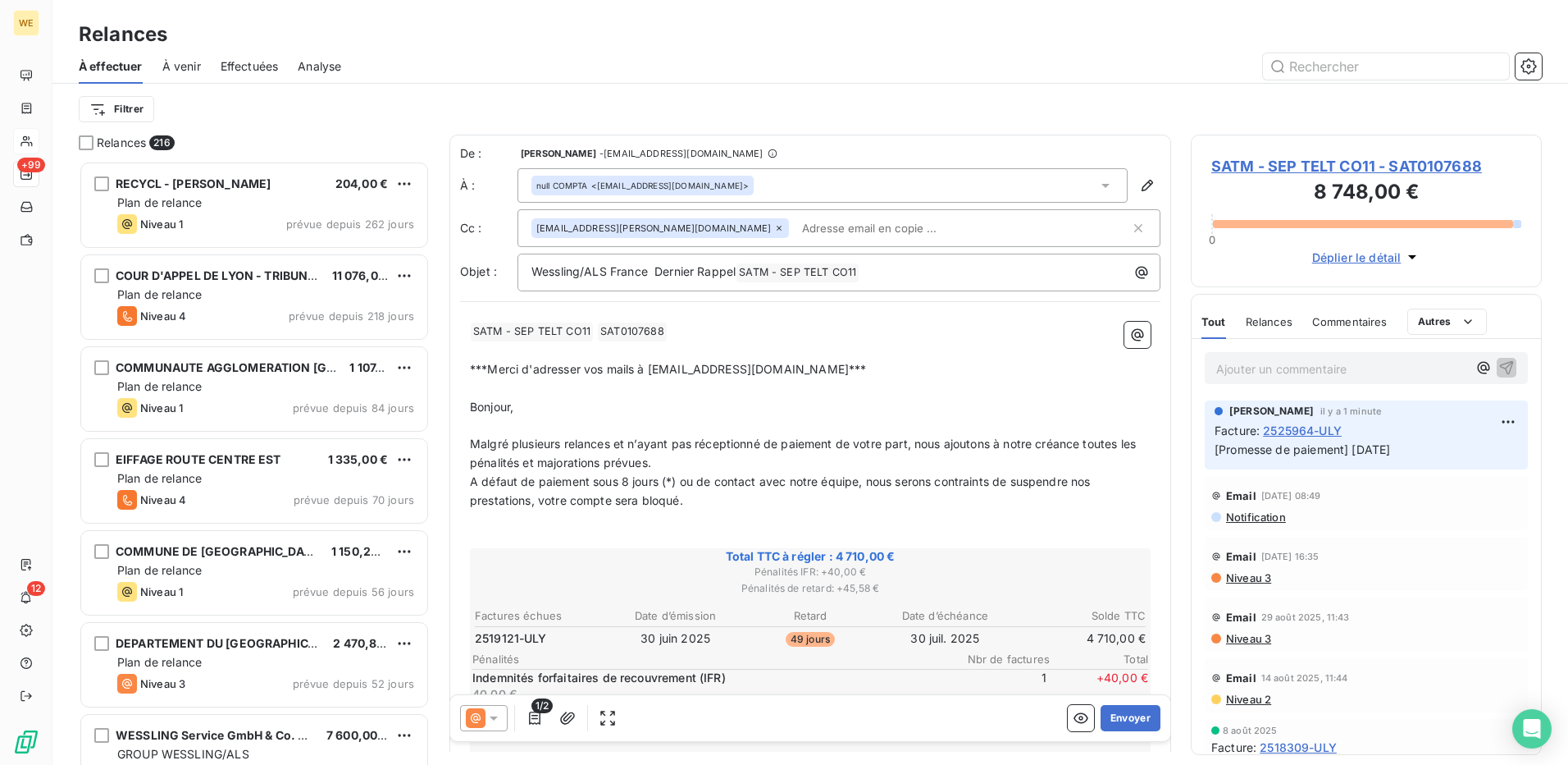
click at [756, 488] on p "A défaut de paiement sous 8 jours (*) ou de contact avec notre équipe, nous ser…" at bounding box center [810, 491] width 681 height 38
click at [692, 398] on p "Bonjour," at bounding box center [810, 407] width 681 height 19
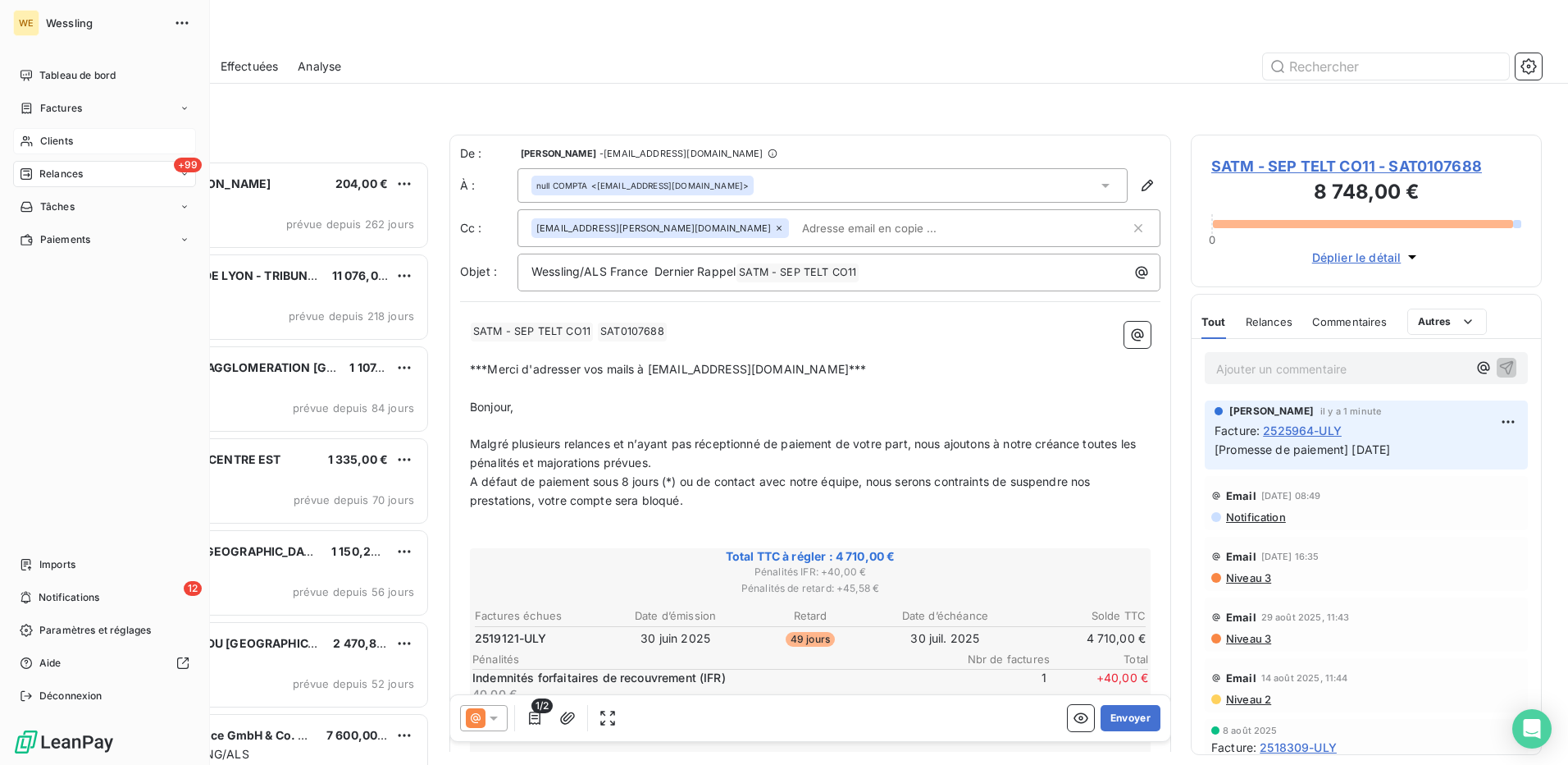
click at [54, 139] on span "Clients" at bounding box center [57, 141] width 32 height 14
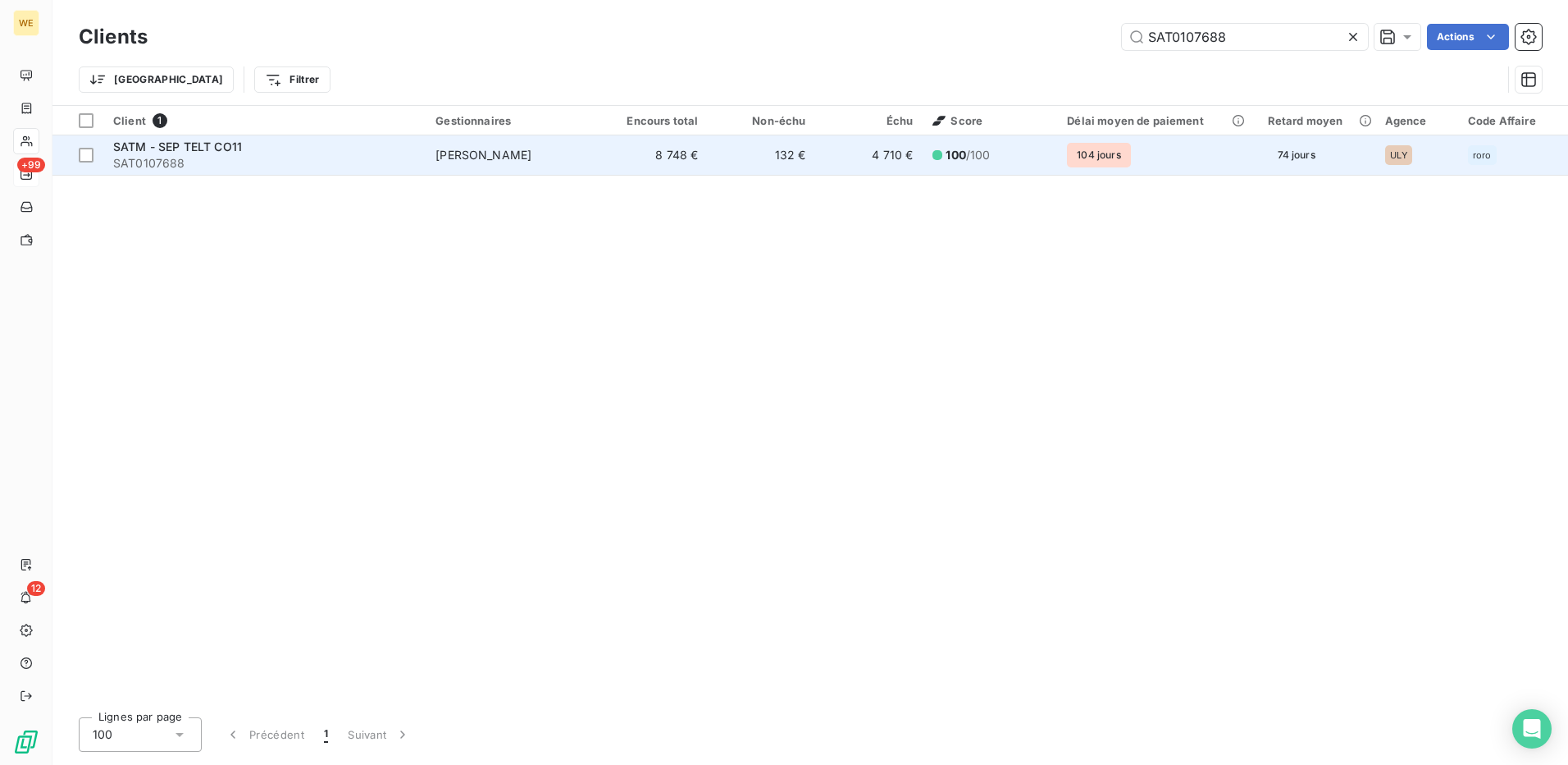
click at [311, 163] on span "SAT0107688" at bounding box center [264, 163] width 302 height 16
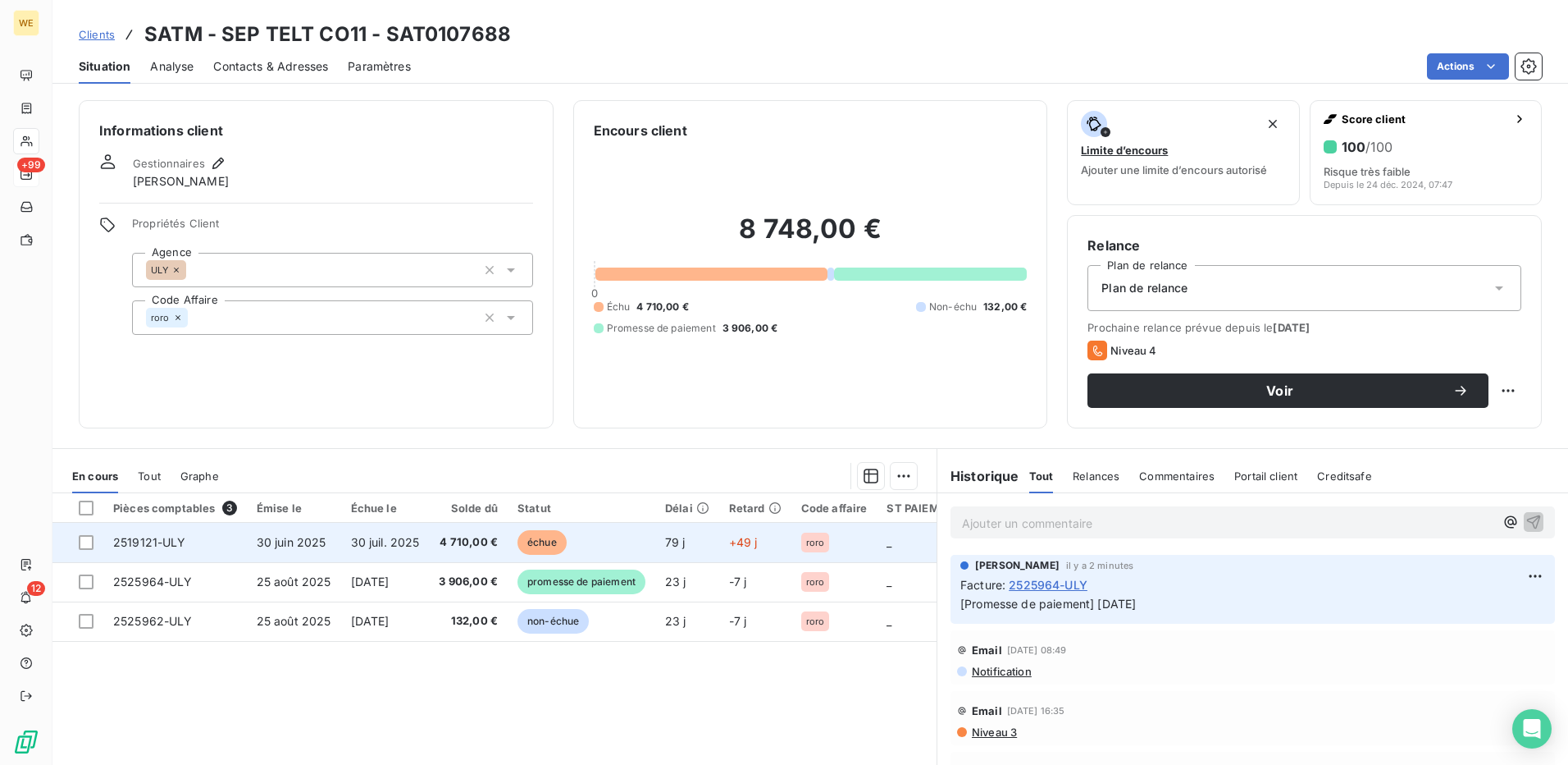
click at [272, 546] on span "30 juin 2025" at bounding box center [291, 541] width 70 height 14
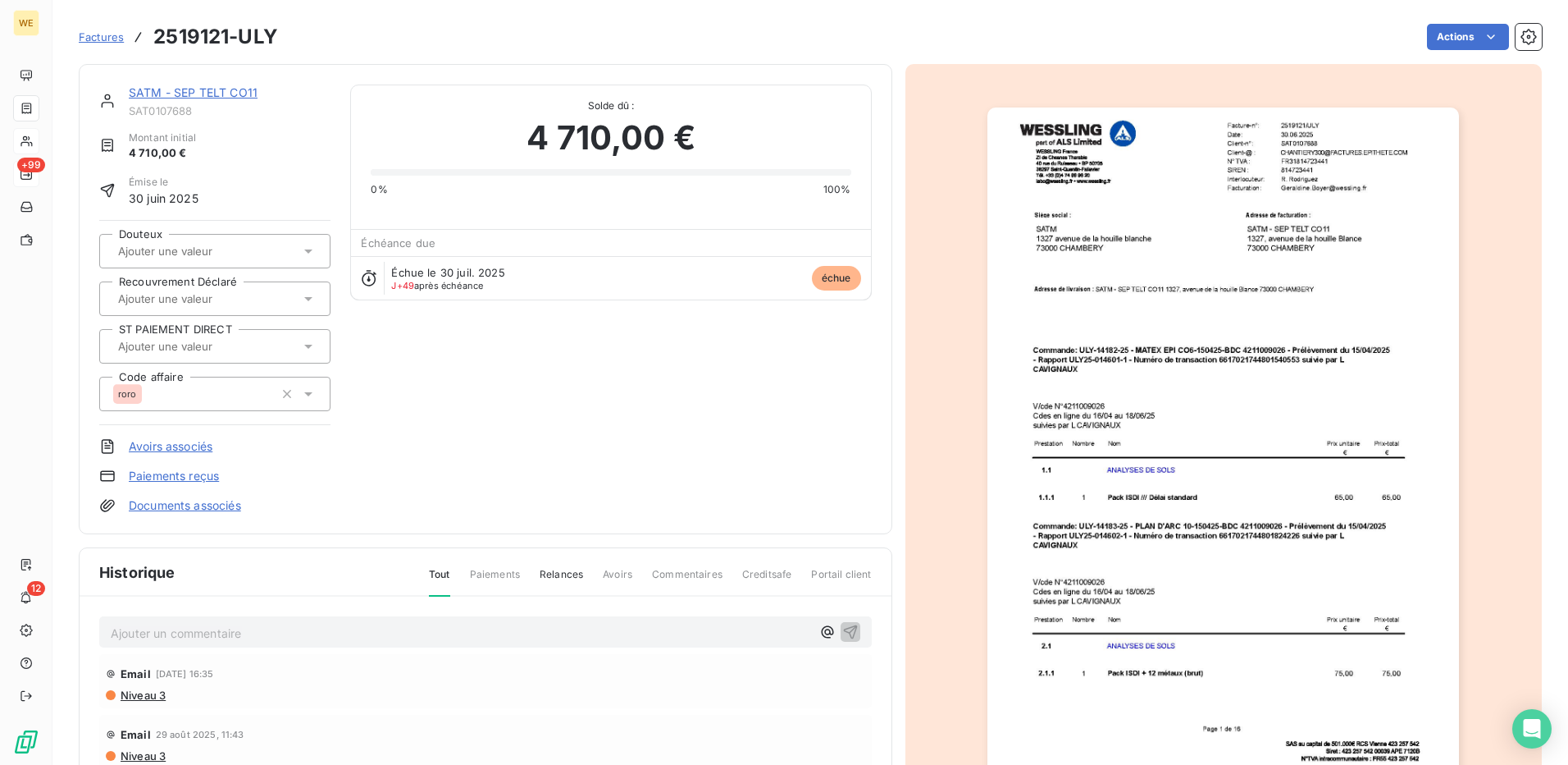
click at [1173, 320] on img "button" at bounding box center [1223, 441] width 471 height 667
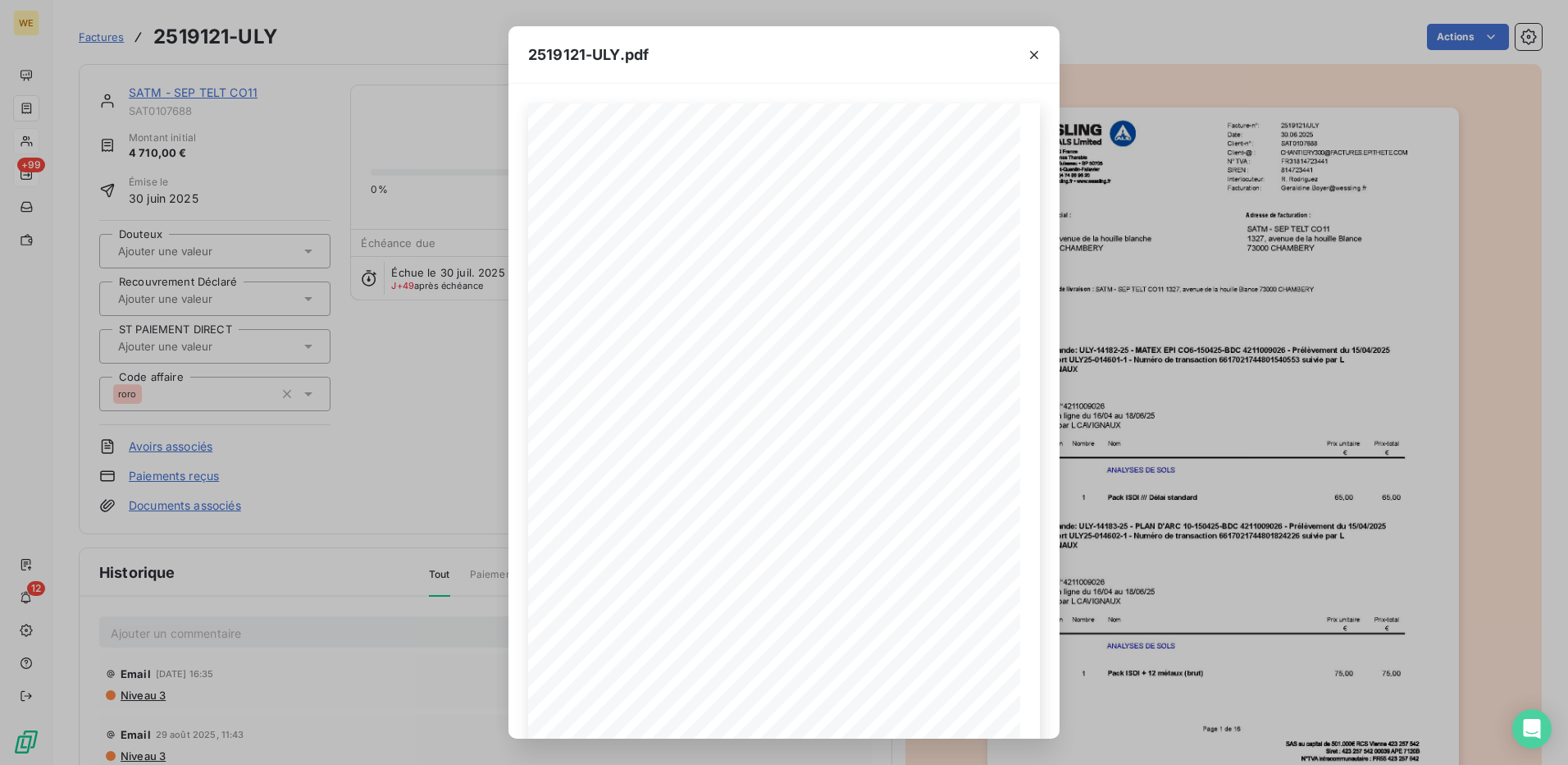
click at [1158, 16] on div "2519121-ULY.pdf 2519121/ULY Facture-n°: 30.06.2025 Date: Client-n°: SAT0107688 …" at bounding box center [784, 382] width 1568 height 765
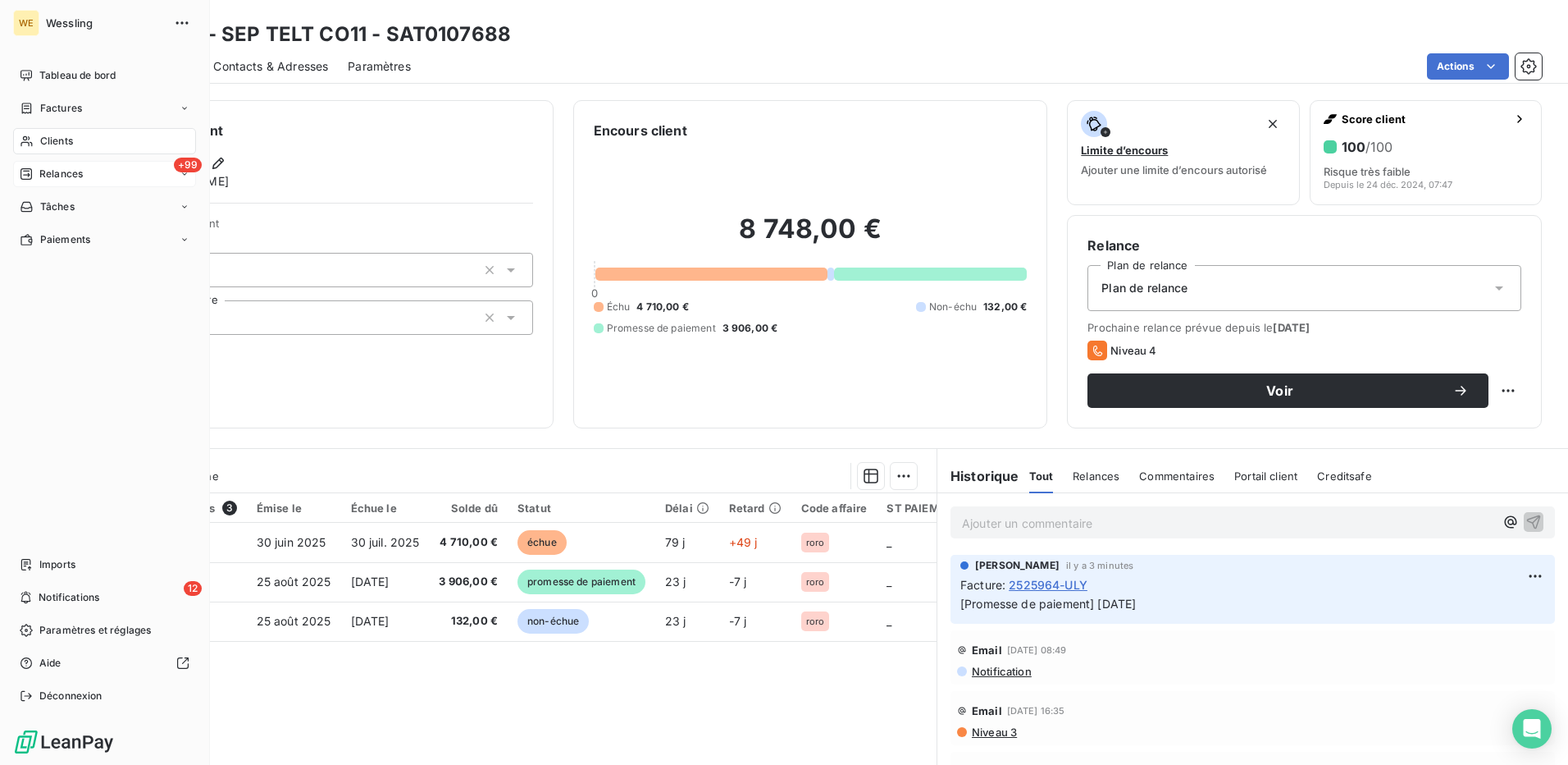
click at [76, 174] on span "Relances" at bounding box center [61, 173] width 43 height 14
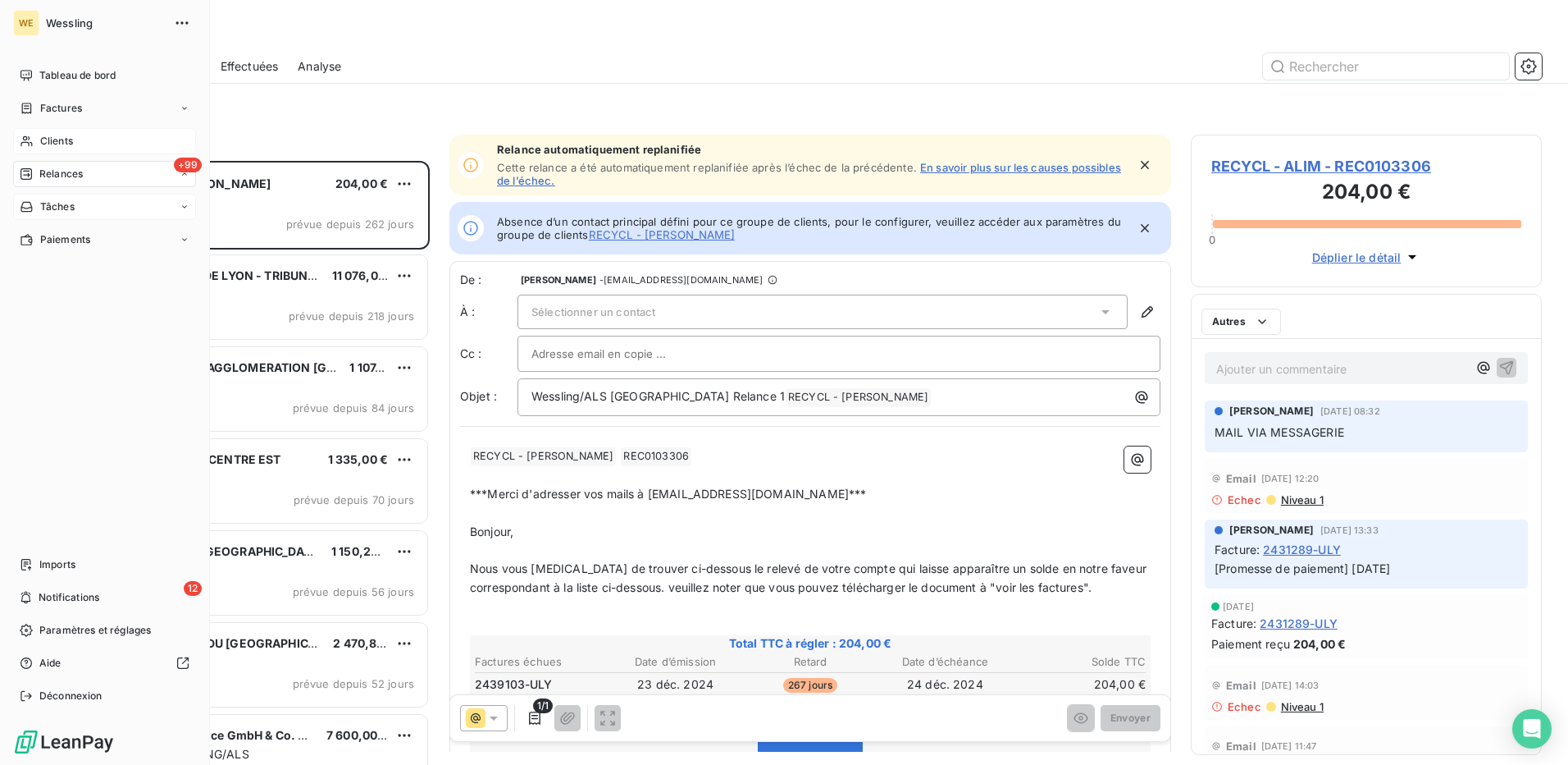
scroll to position [592, 339]
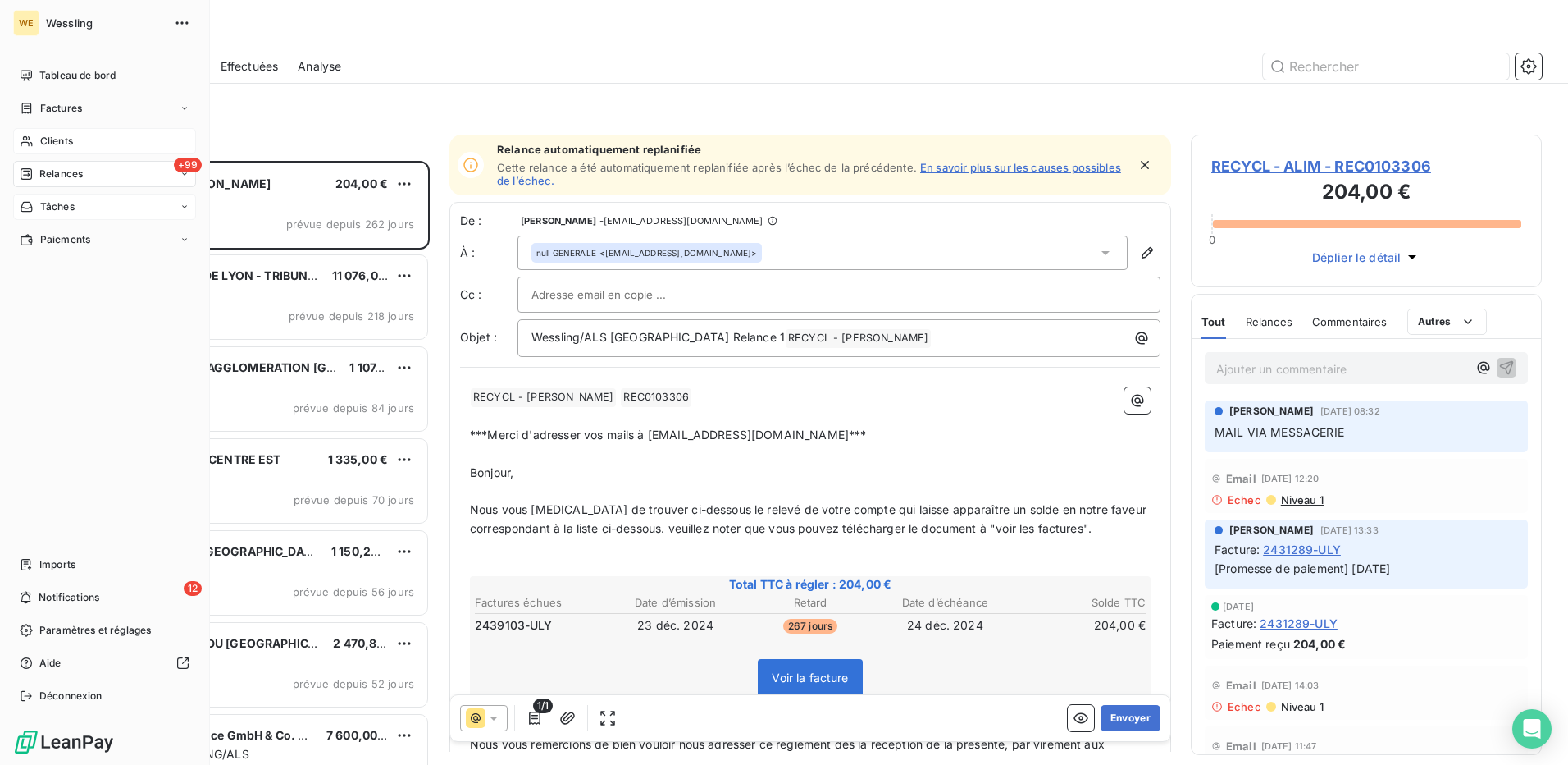
drag, startPoint x: 58, startPoint y: 130, endPoint x: 67, endPoint y: 144, distance: 16.6
click at [59, 133] on div "Clients" at bounding box center [105, 141] width 183 height 26
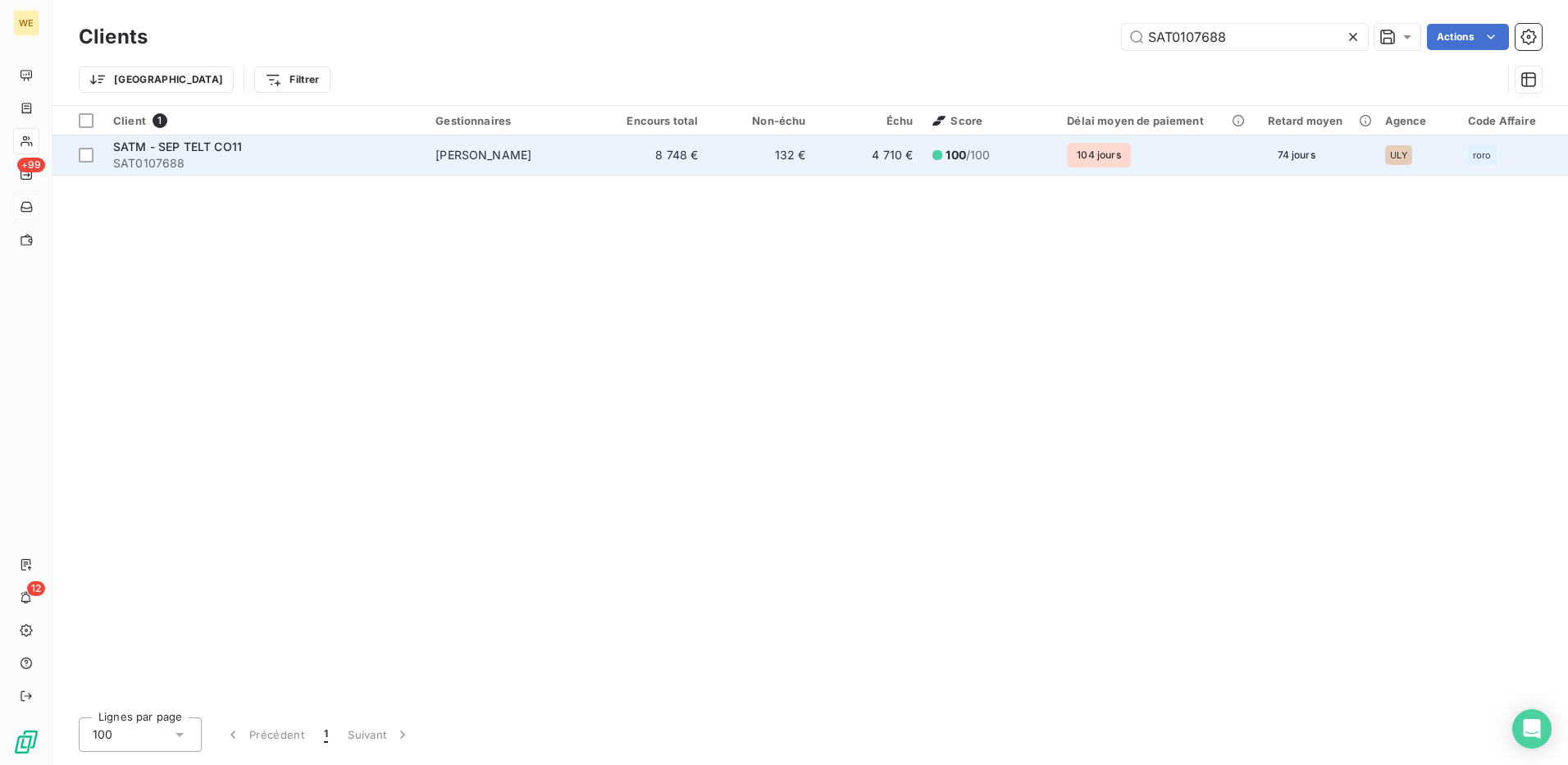
click at [643, 151] on td "8 748 €" at bounding box center [654, 155] width 107 height 40
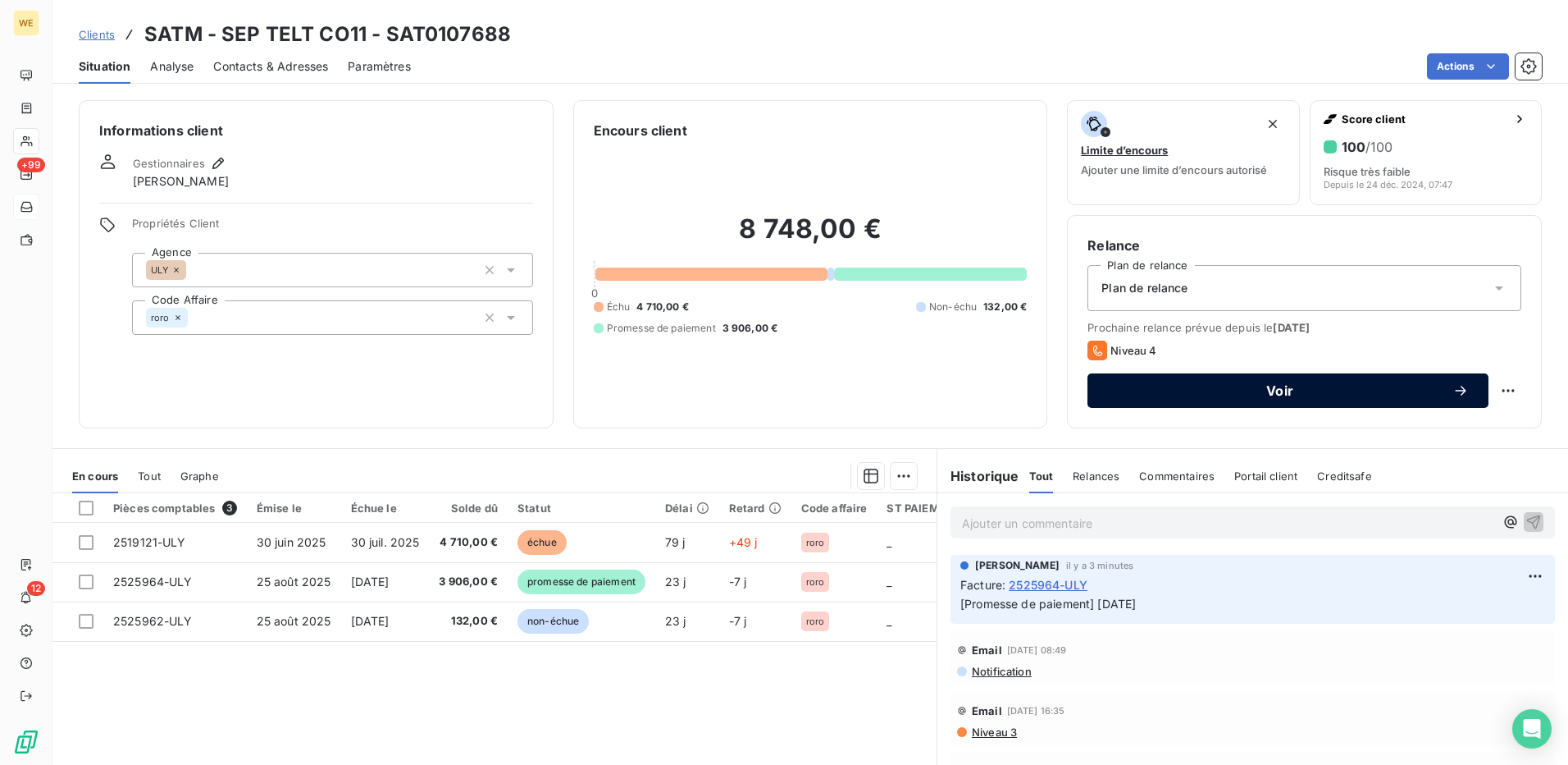
click at [1335, 394] on span "Voir" at bounding box center [1279, 390] width 345 height 14
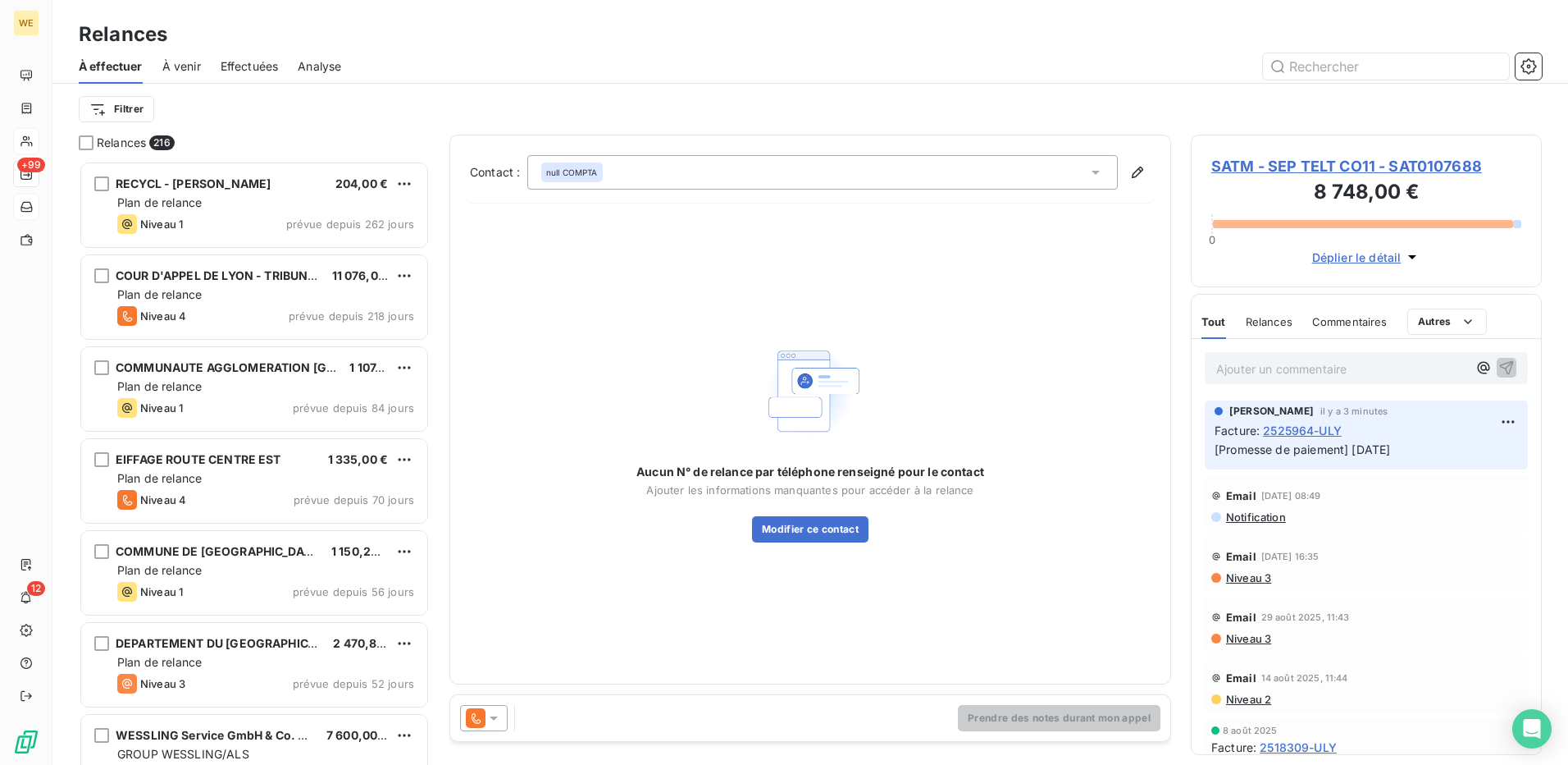
scroll to position [592, 339]
click at [491, 719] on icon at bounding box center [494, 718] width 16 height 16
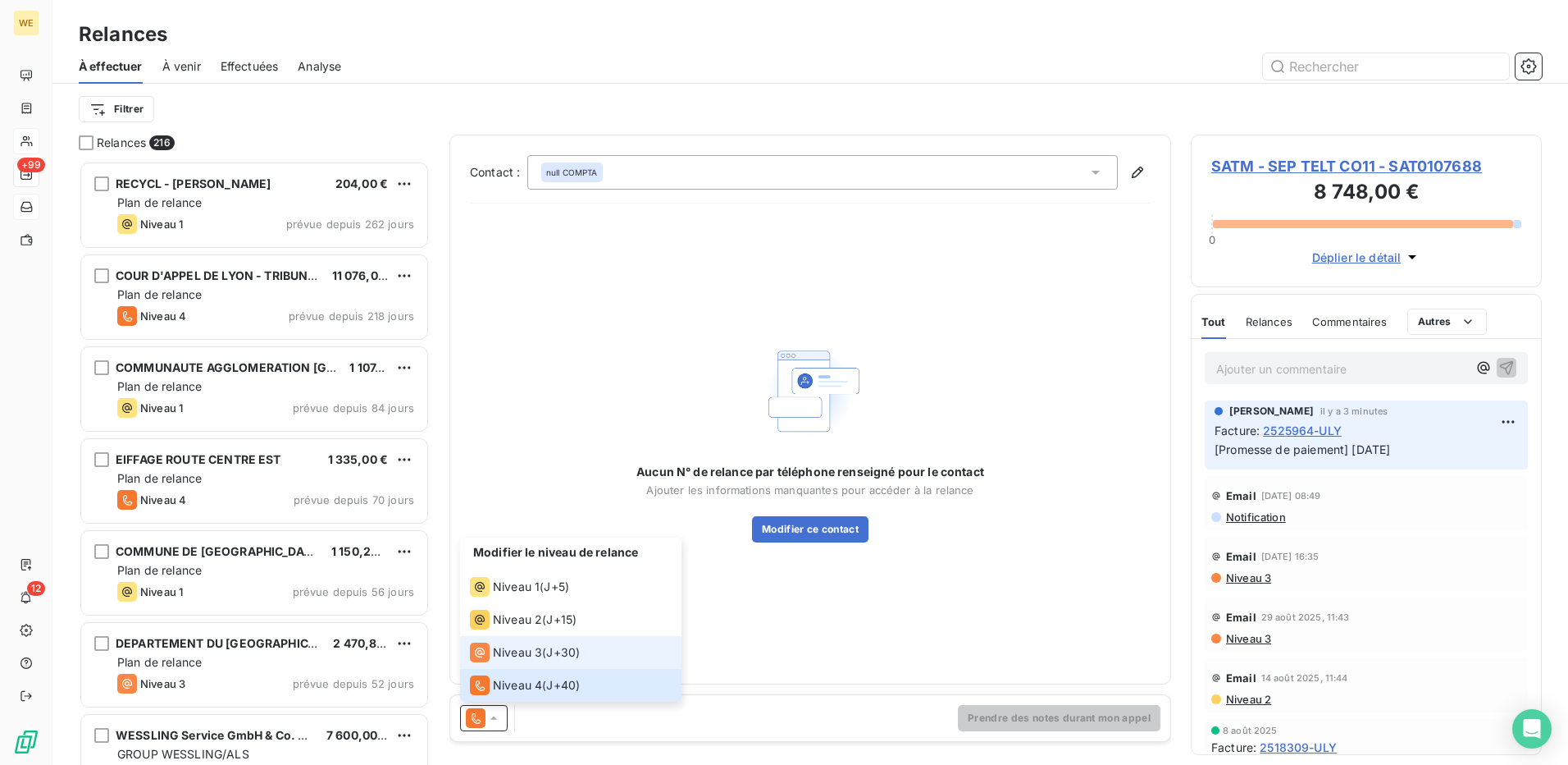
click at [542, 653] on div "Niveau 3 ( J+30 )" at bounding box center [524, 652] width 110 height 20
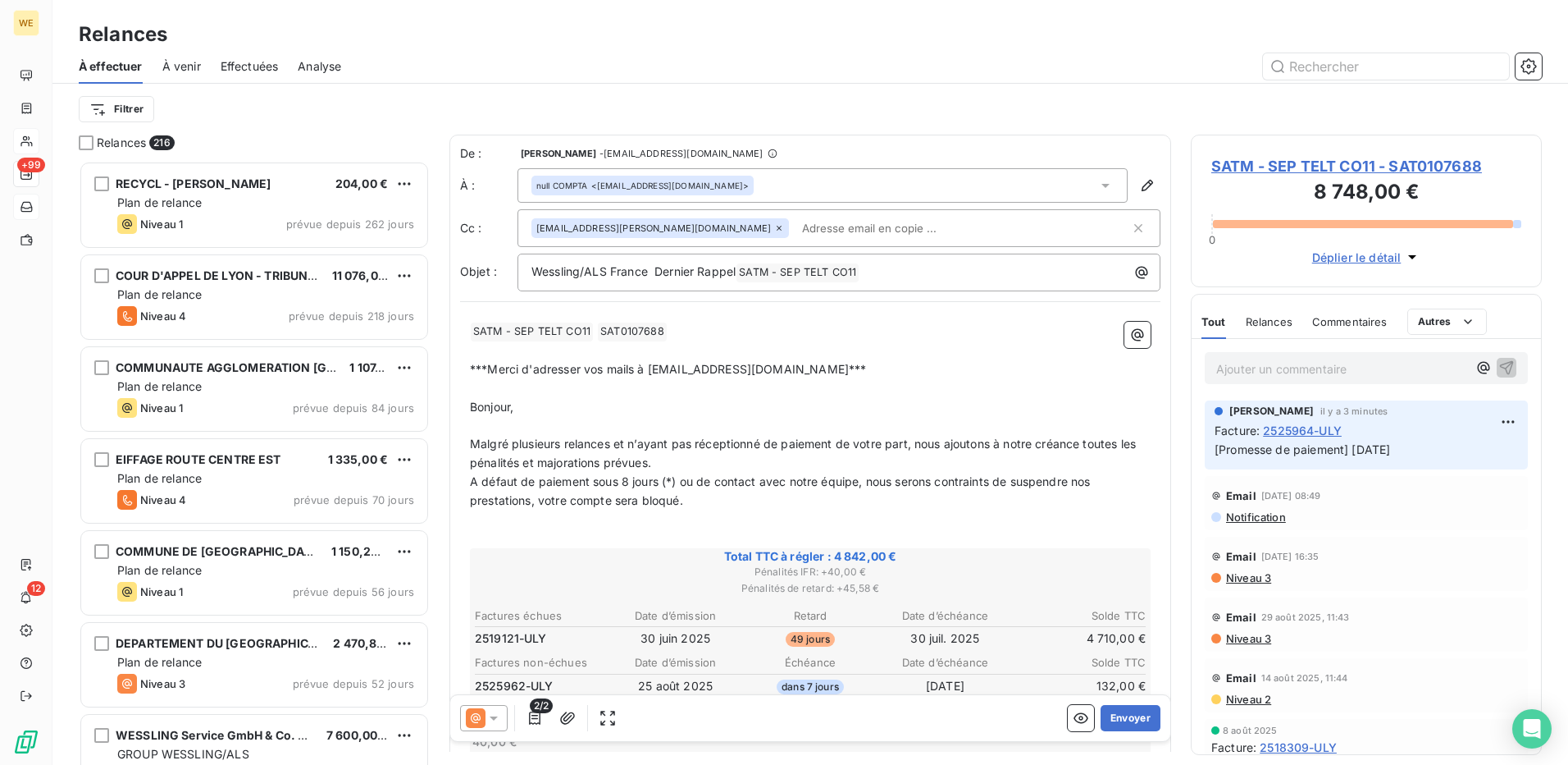
click at [795, 233] on input "text" at bounding box center [890, 228] width 190 height 24
paste input "lucile.cavignaux@vicat.fr"
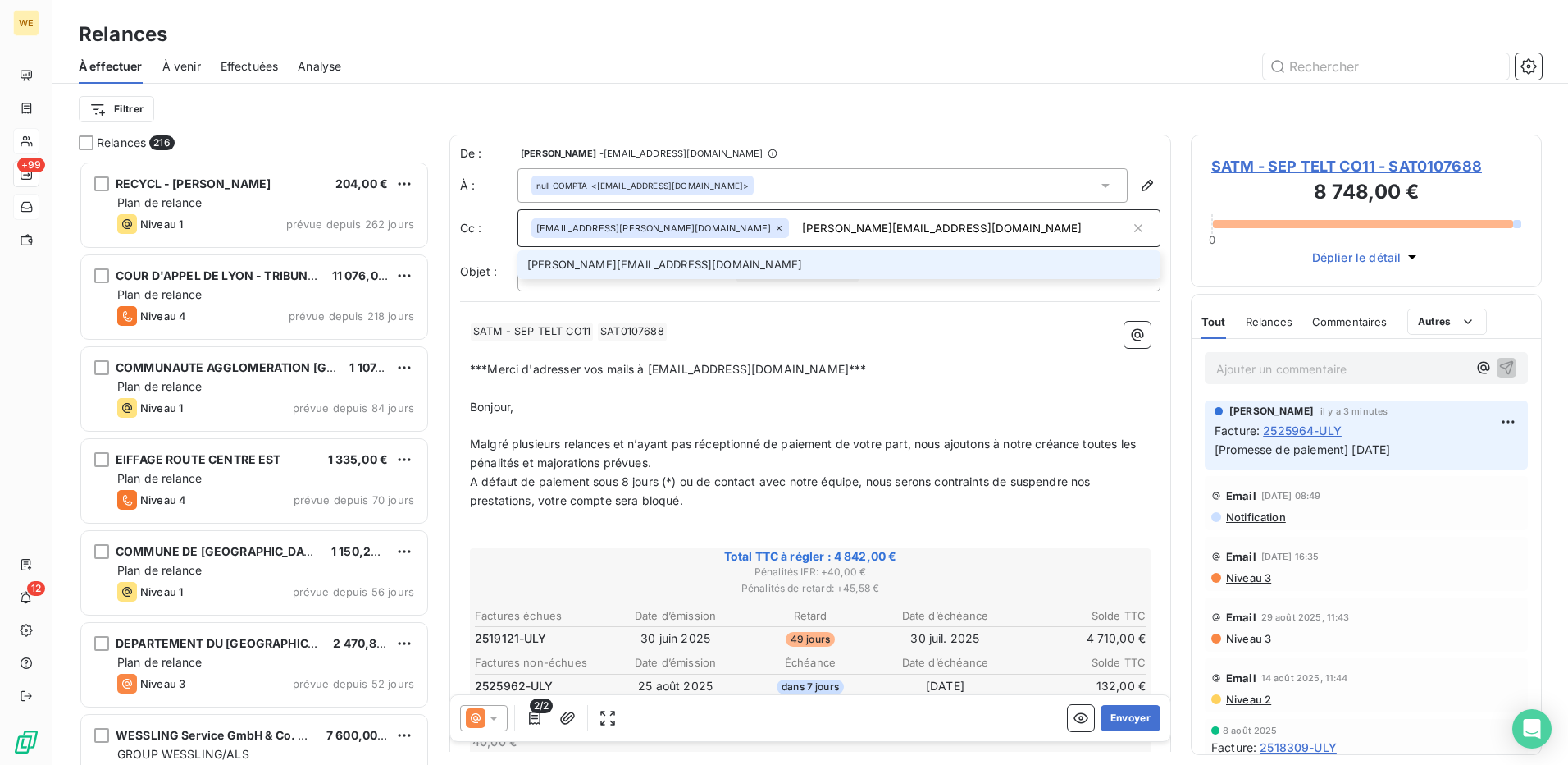
type input "lucile.cavignaux@vicat.fr"
click at [632, 269] on li "lucile.cavignaux@vicat.fr" at bounding box center [839, 265] width 643 height 29
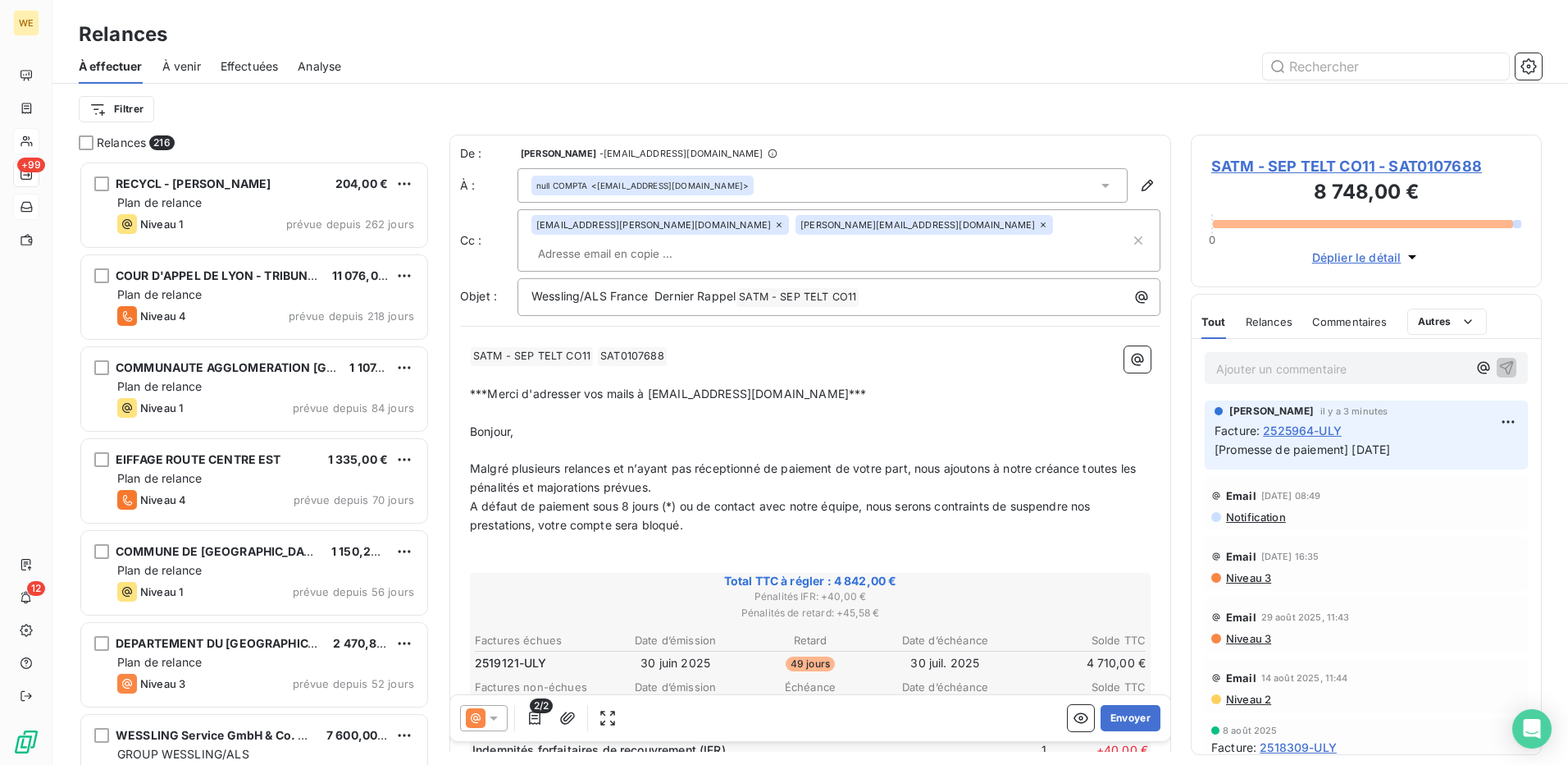
click at [701, 366] on p "﻿" at bounding box center [810, 375] width 681 height 19
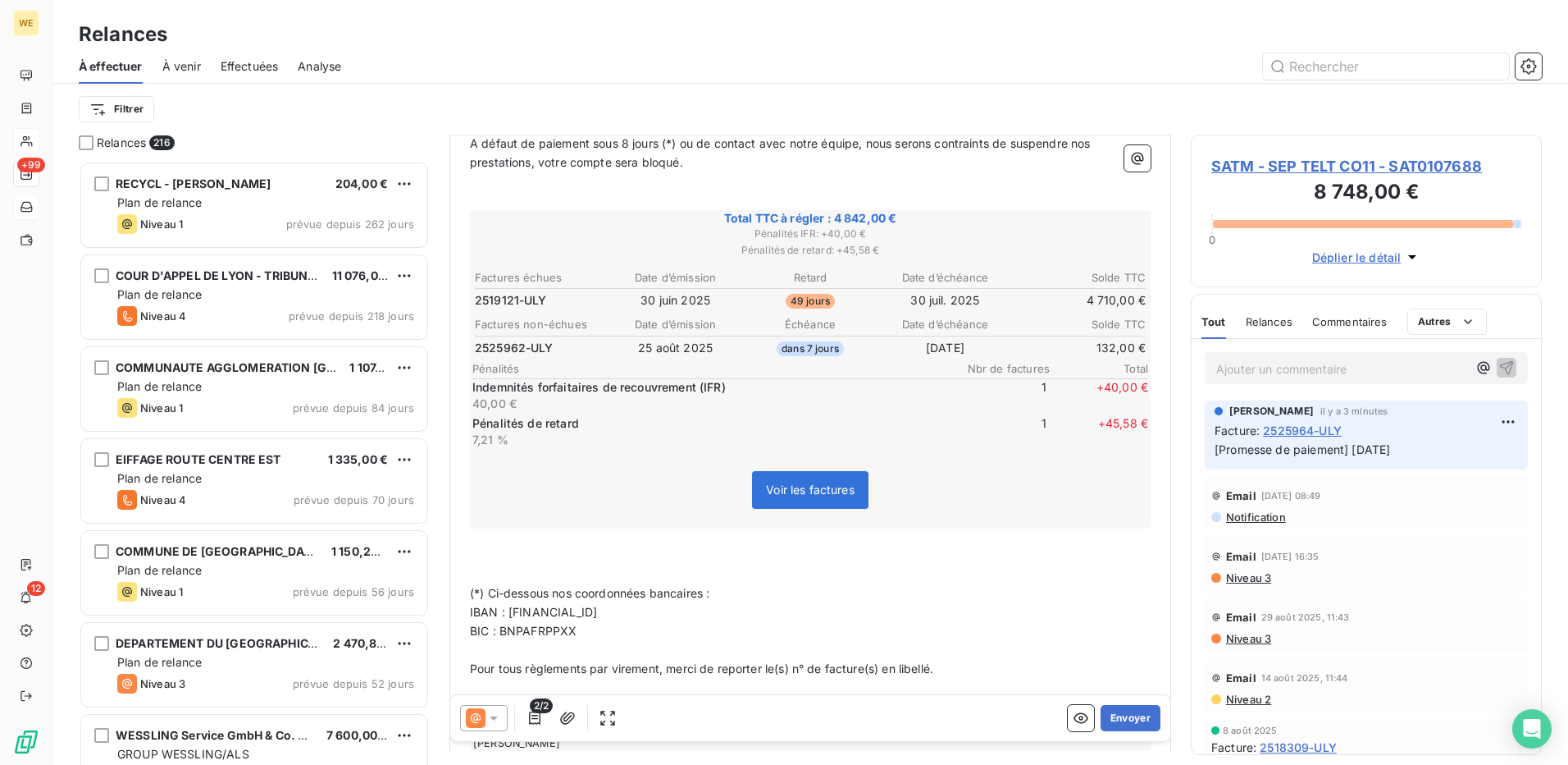
scroll to position [411, 0]
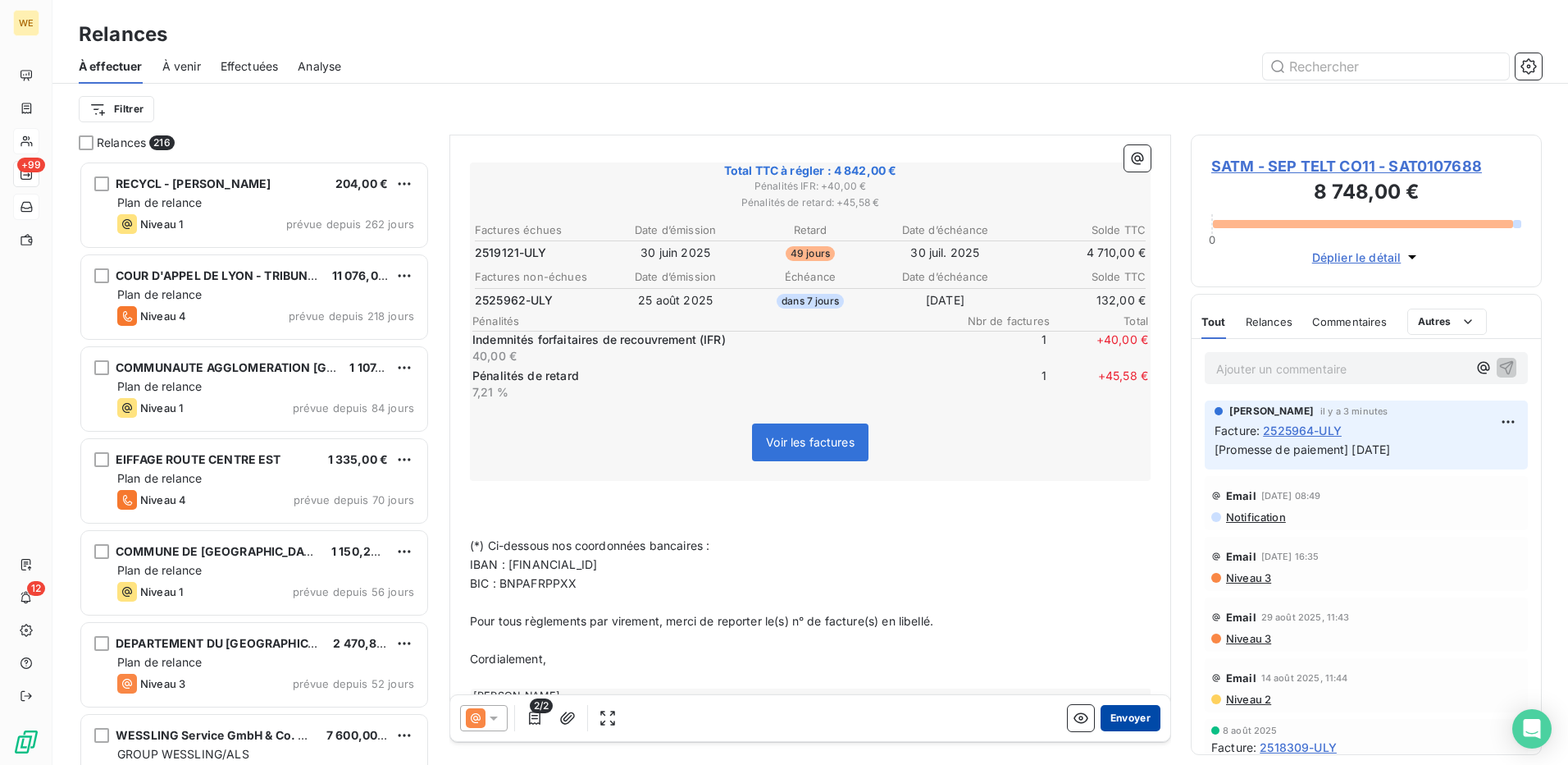
click at [1121, 712] on button "Envoyer" at bounding box center [1130, 717] width 60 height 26
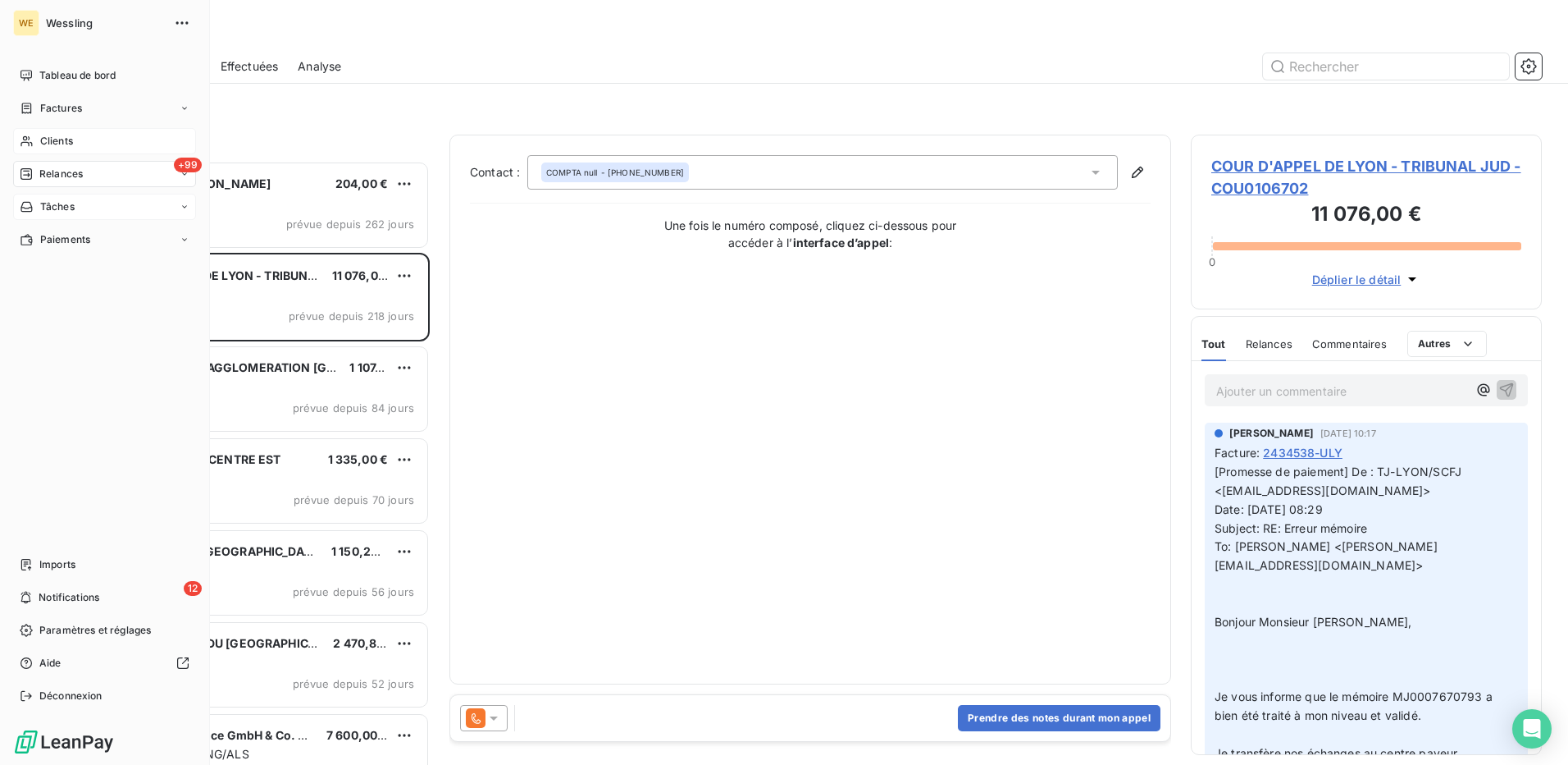
click at [45, 174] on span "Relances" at bounding box center [61, 173] width 43 height 14
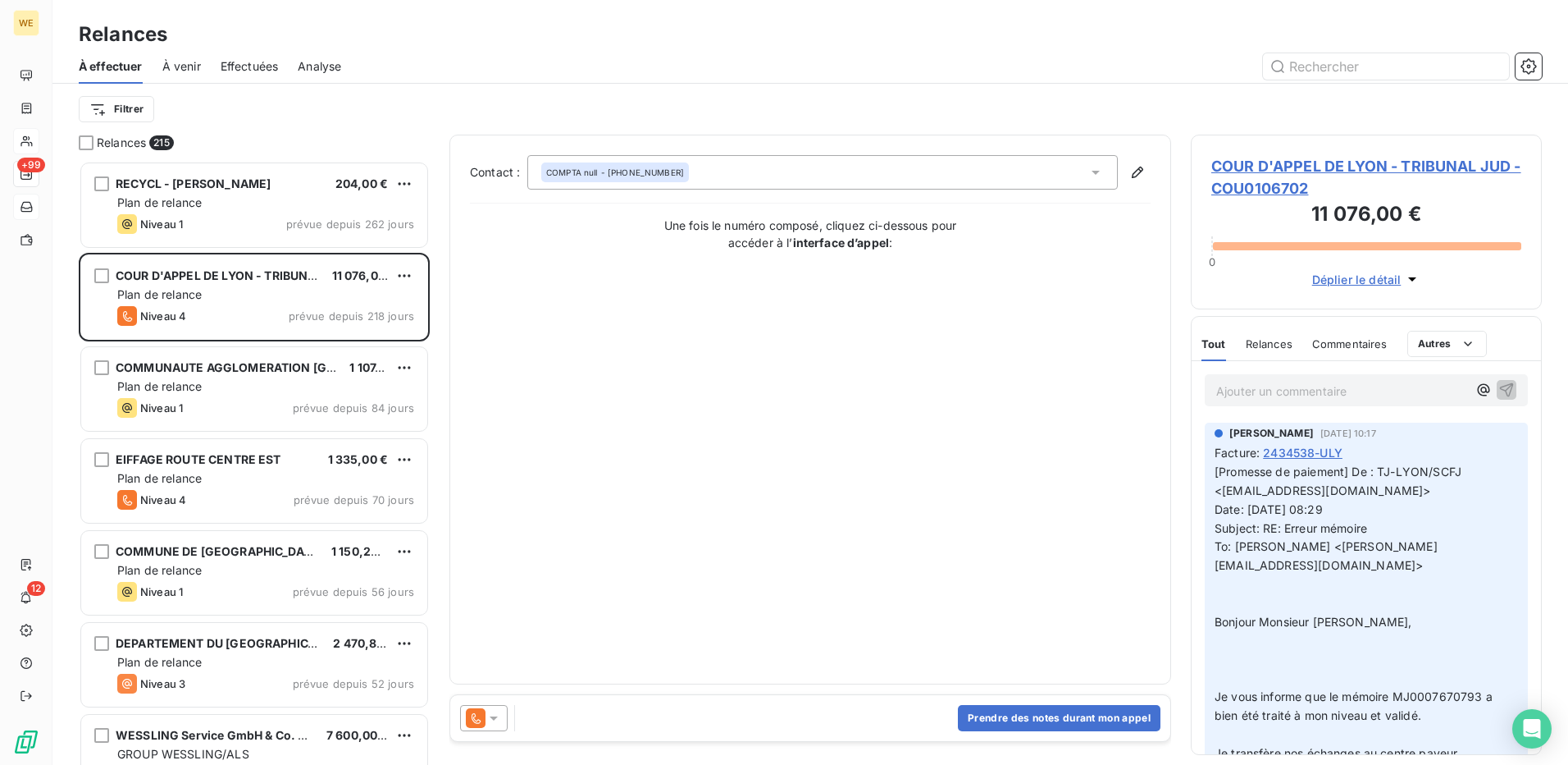
click at [372, 107] on div "Filtrer" at bounding box center [810, 109] width 1463 height 32
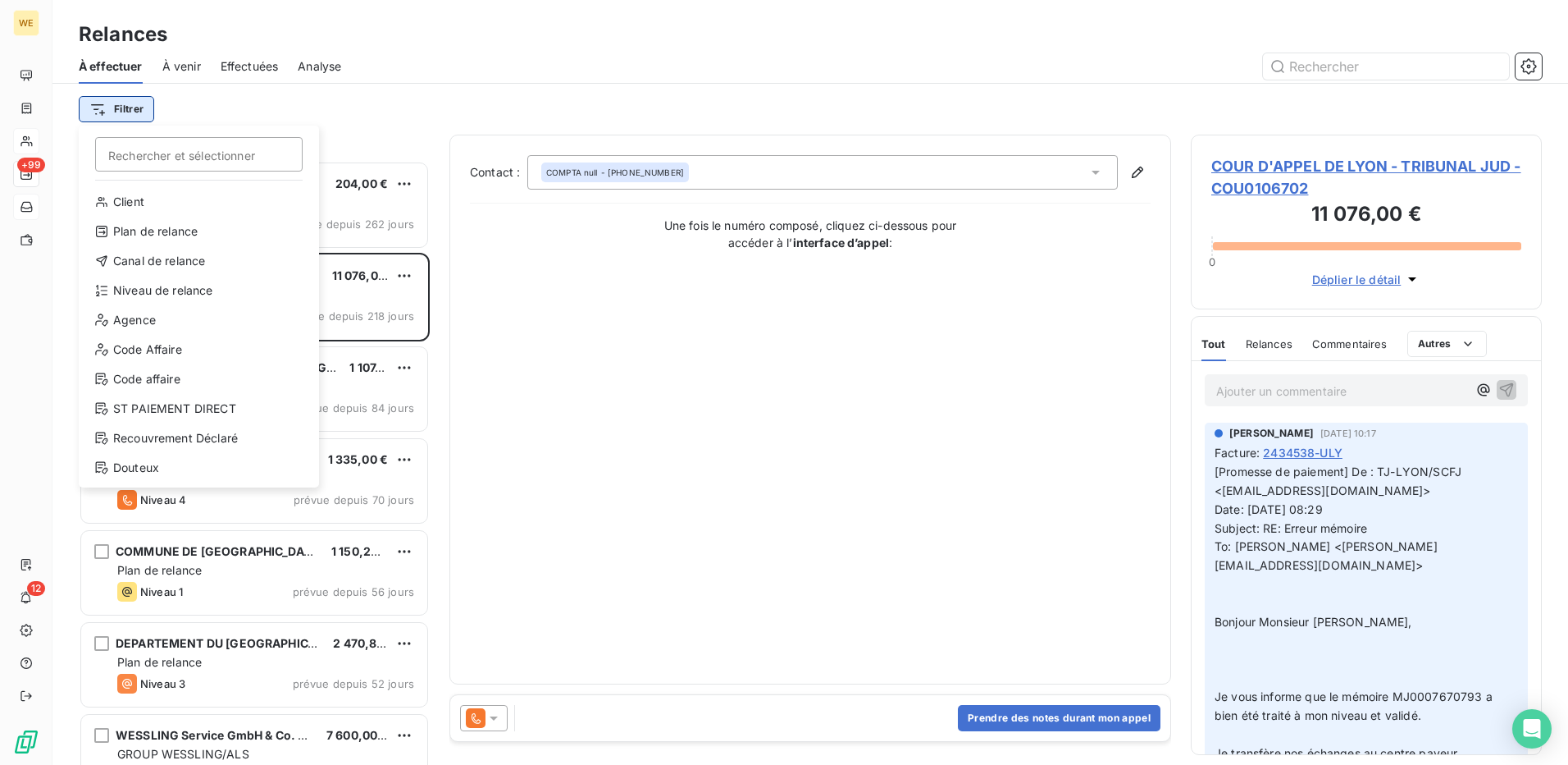
click at [135, 107] on html "WE +99 12 Relances À effectuer À venir Effectuées Analyse Filtrer Rechercher et…" at bounding box center [784, 382] width 1568 height 765
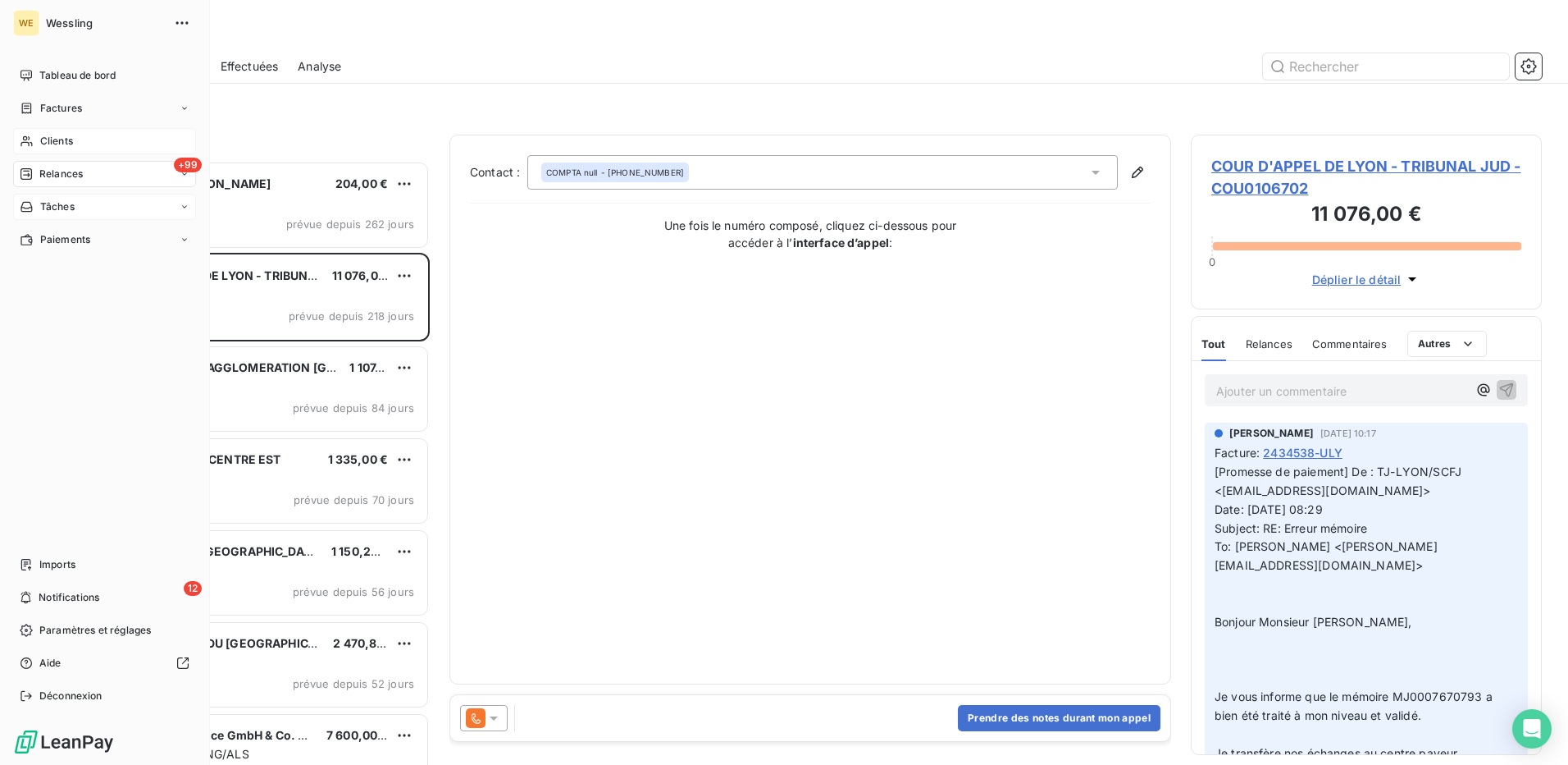
click at [32, 178] on html "WE Wessling Tableau de bord Factures Clients +99 Relances Tâches Paiements Impo…" at bounding box center [784, 382] width 1568 height 765
click at [65, 107] on span "Factures" at bounding box center [61, 108] width 42 height 14
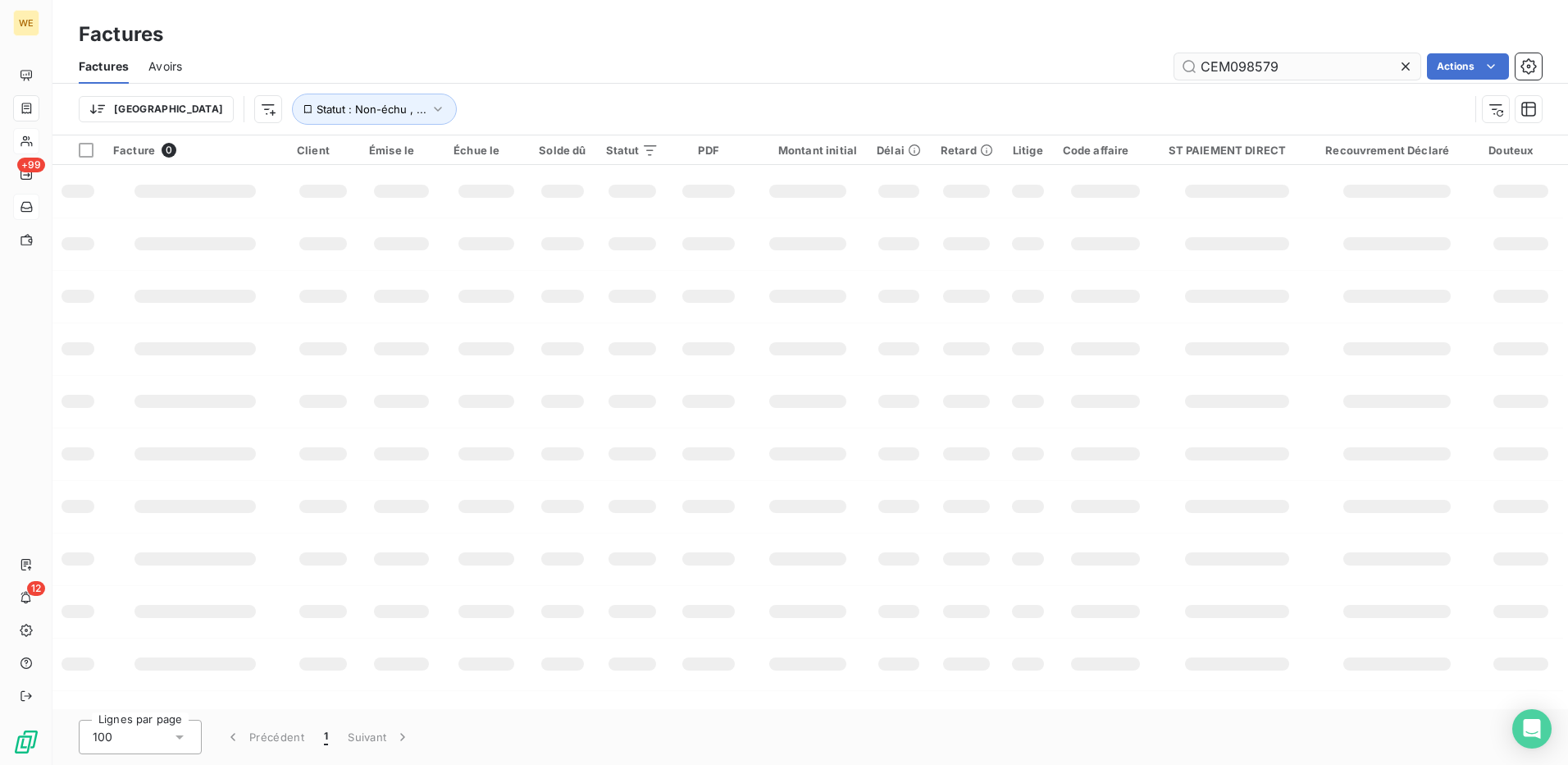
click at [1229, 69] on input "CEM098579" at bounding box center [1297, 66] width 246 height 26
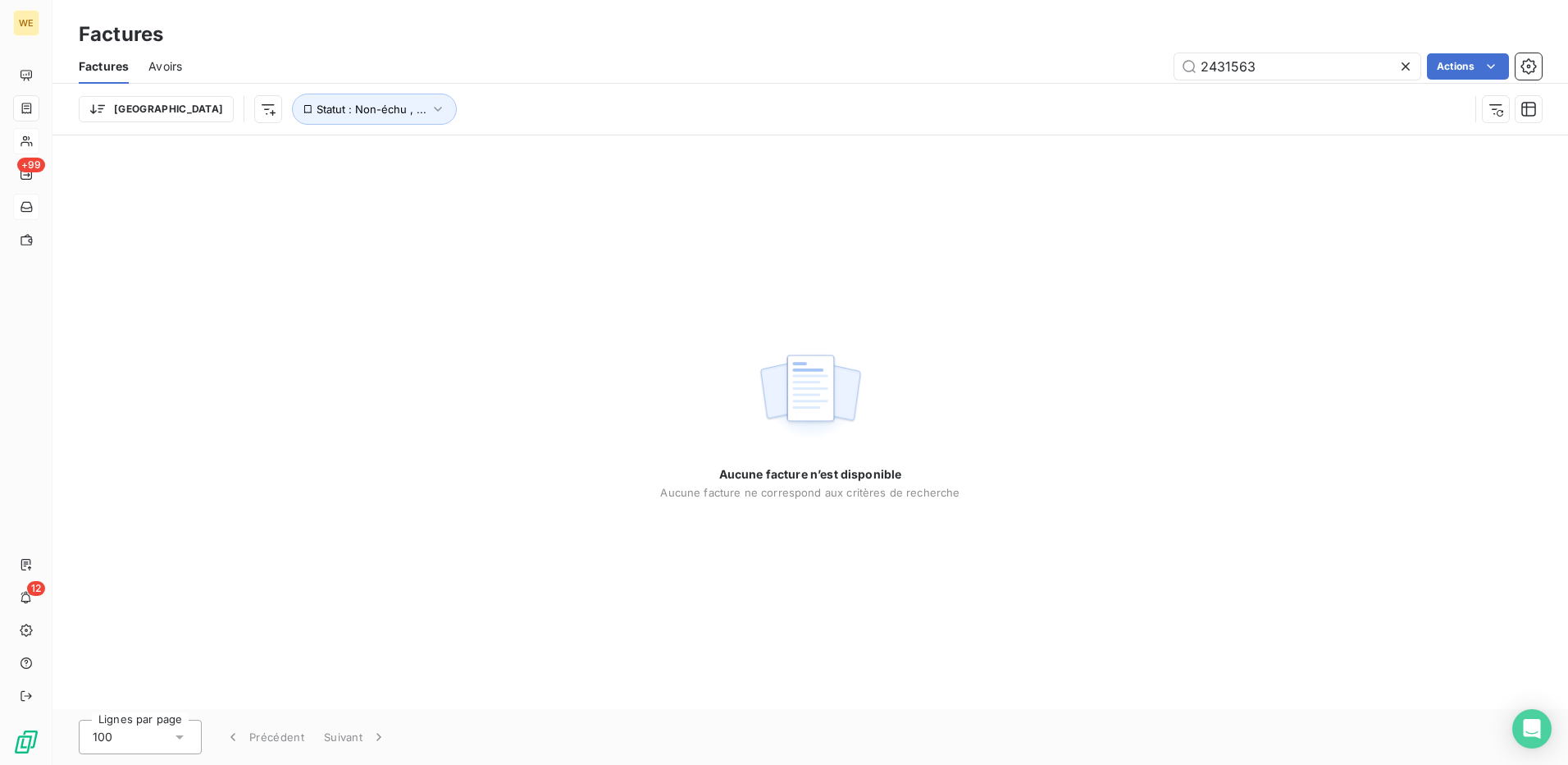
type input "2431563"
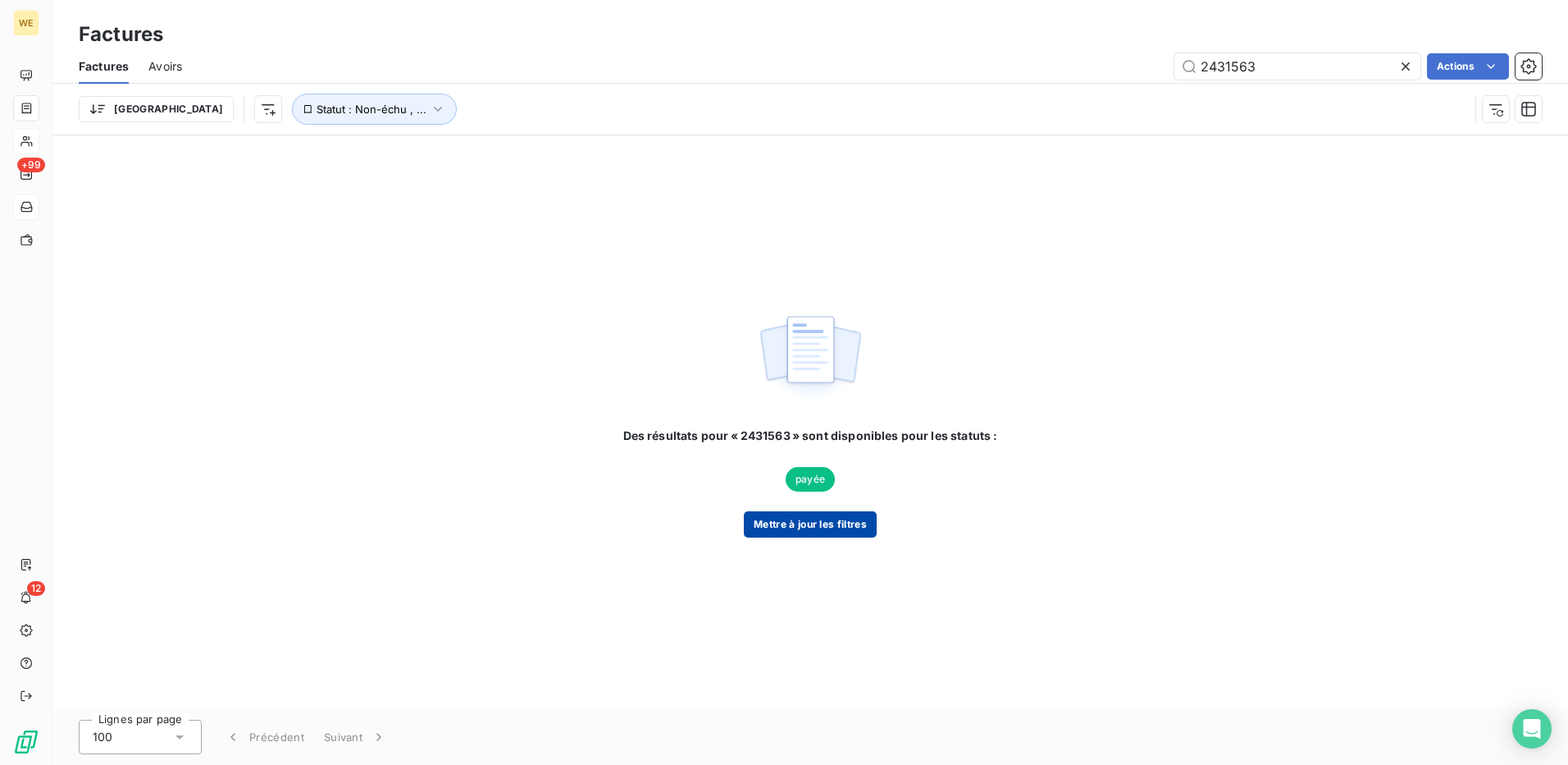
click at [828, 528] on button "Mettre à jour les filtres" at bounding box center [810, 524] width 133 height 26
